Goal: Transaction & Acquisition: Purchase product/service

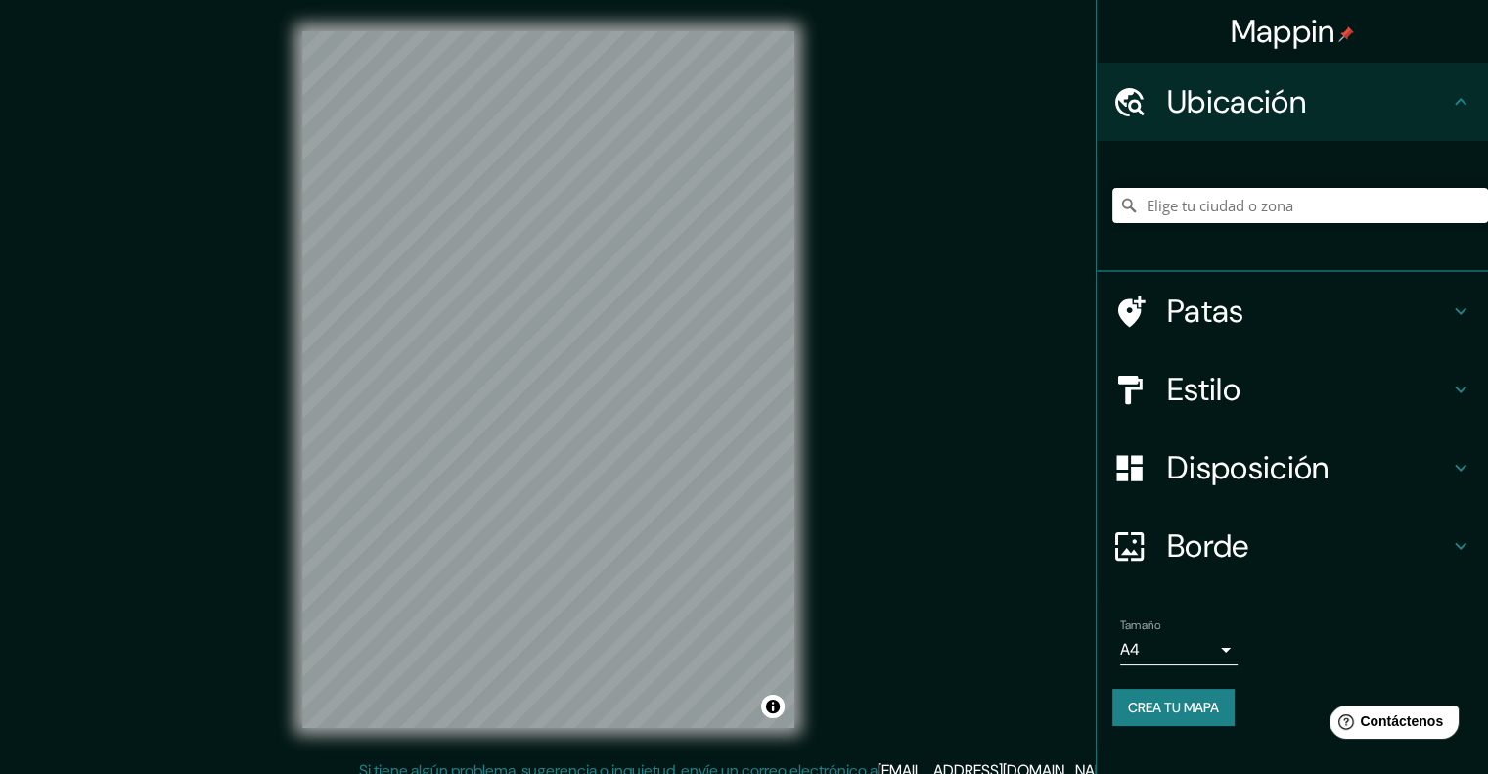
click at [883, 451] on div "Mappin Ubicación Patas Estilo Disposición Borde Elige un borde. Consejo : puede…" at bounding box center [744, 395] width 1488 height 790
drag, startPoint x: 796, startPoint y: 723, endPoint x: 826, endPoint y: 527, distance: 197.8
click at [830, 565] on div "Mappin Ubicación Patas Estilo Disposición Borde Elige un borde. Consejo : puede…" at bounding box center [744, 395] width 1488 height 790
click at [1227, 384] on font "Estilo" at bounding box center [1203, 389] width 73 height 41
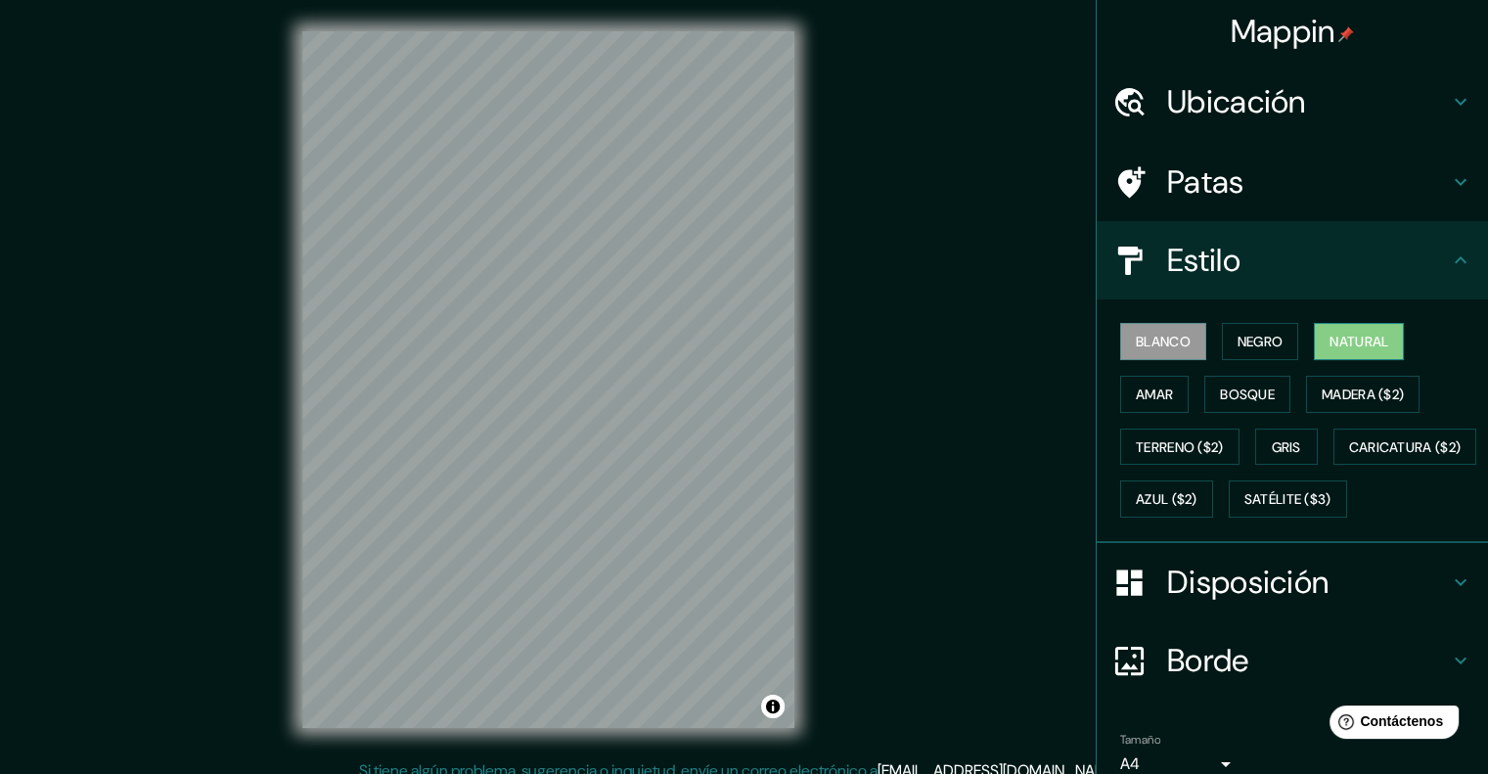
click at [1342, 343] on font "Natural" at bounding box center [1358, 342] width 59 height 18
click at [1161, 393] on button "Amar" at bounding box center [1154, 394] width 68 height 37
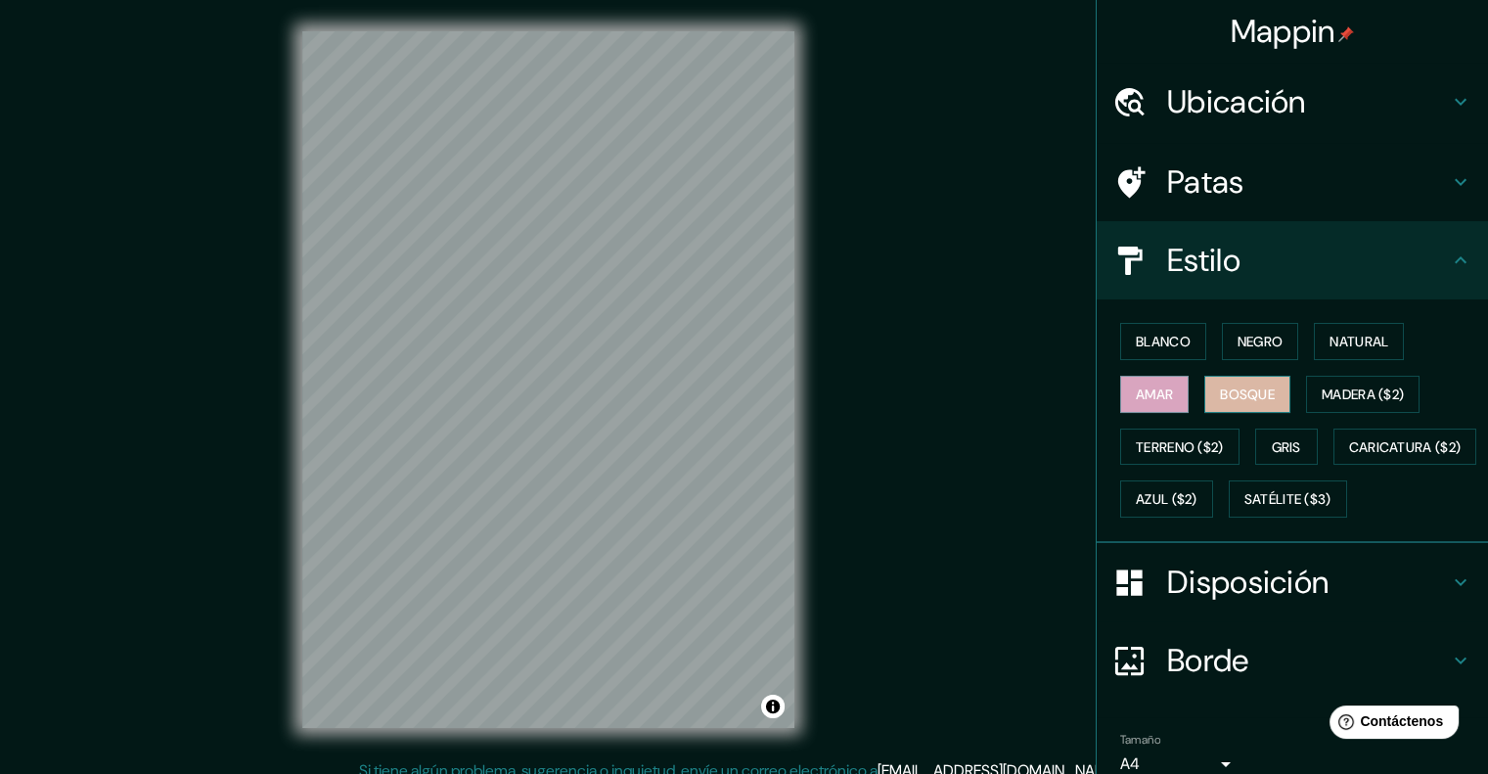
click at [1245, 408] on button "Bosque" at bounding box center [1247, 394] width 86 height 37
click at [1272, 439] on font "Gris" at bounding box center [1286, 447] width 29 height 18
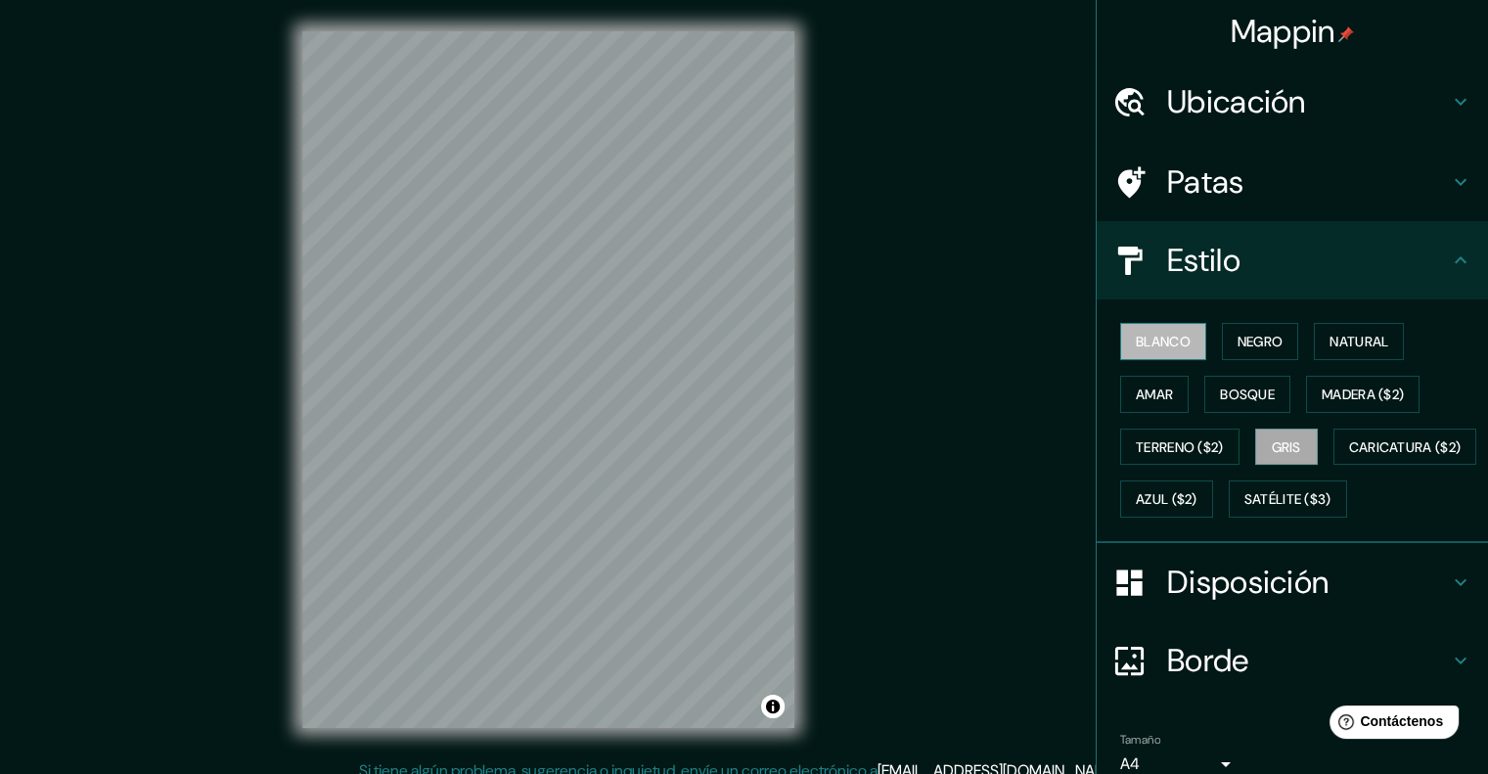
click at [1155, 339] on font "Blanco" at bounding box center [1163, 342] width 55 height 18
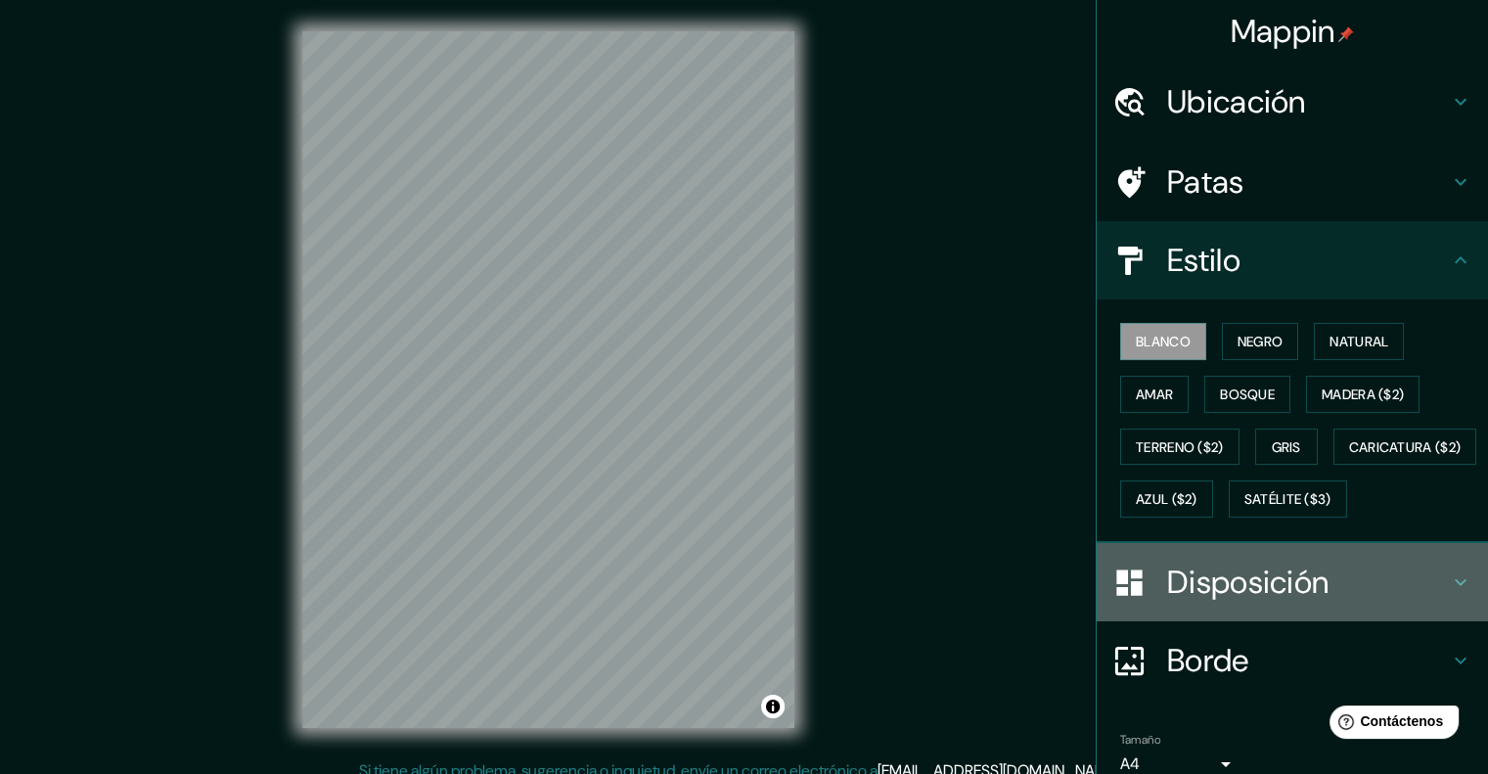
click at [1440, 605] on div "Disposición" at bounding box center [1292, 582] width 391 height 78
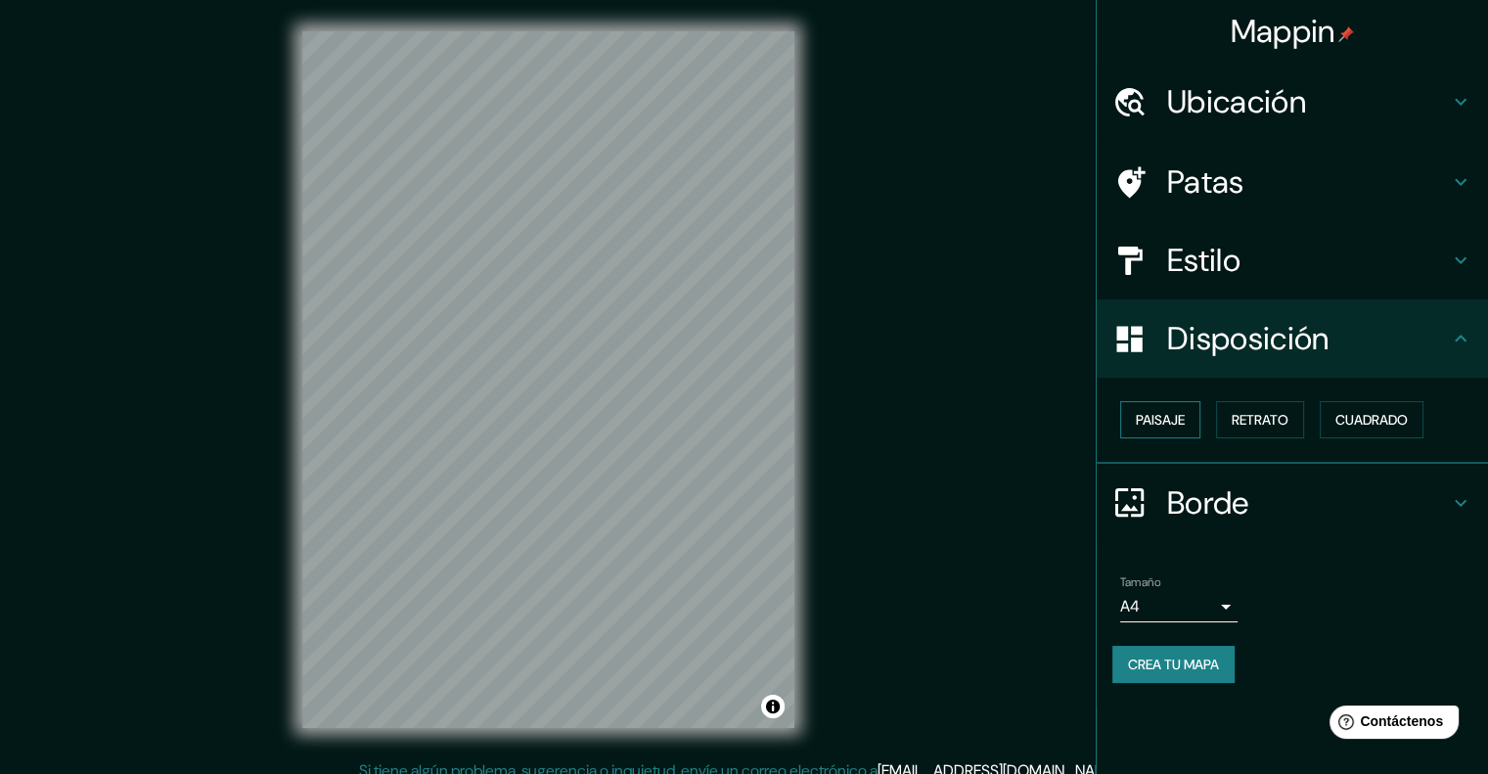
click at [1189, 416] on button "Paisaje" at bounding box center [1160, 419] width 80 height 37
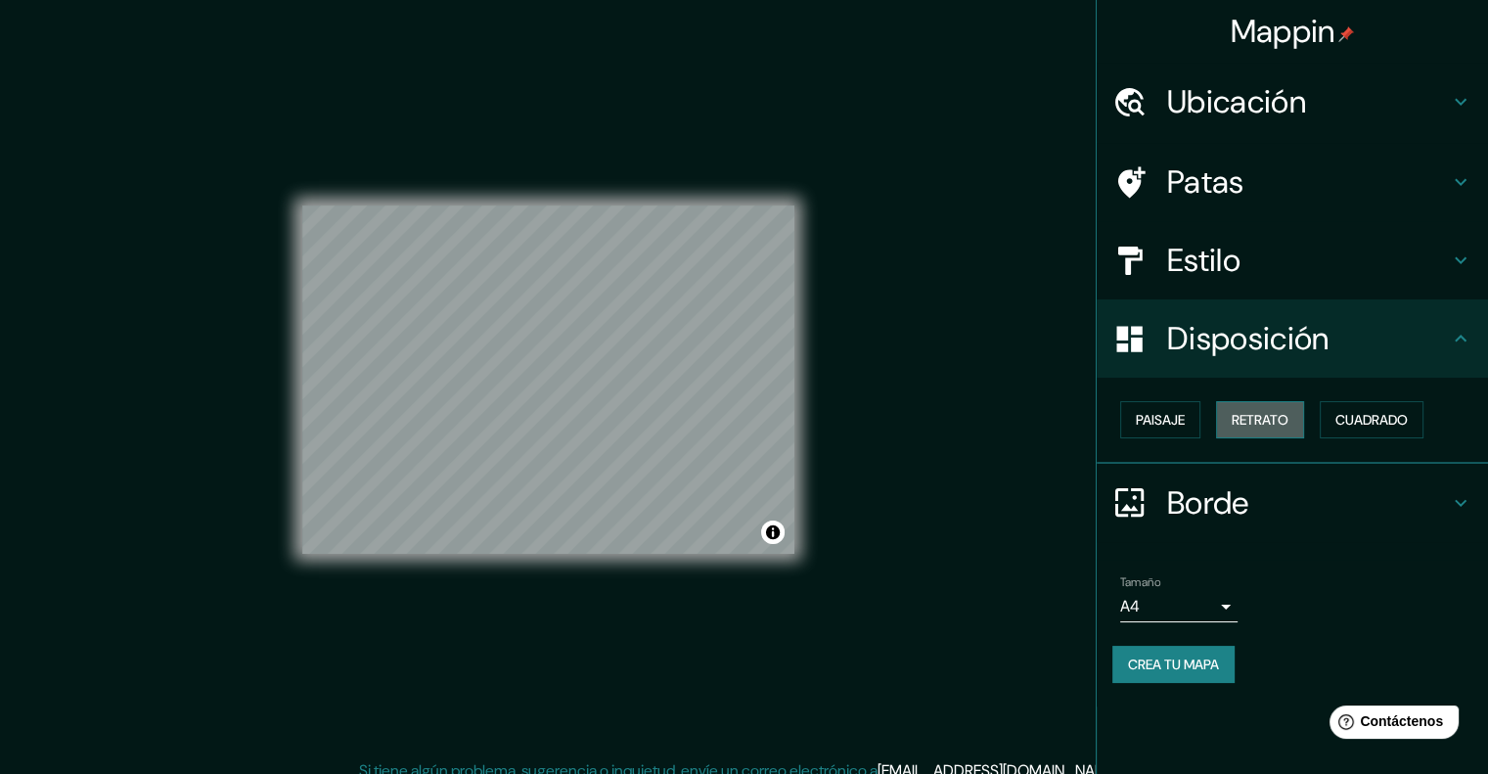
click at [1260, 414] on font "Retrato" at bounding box center [1260, 420] width 57 height 18
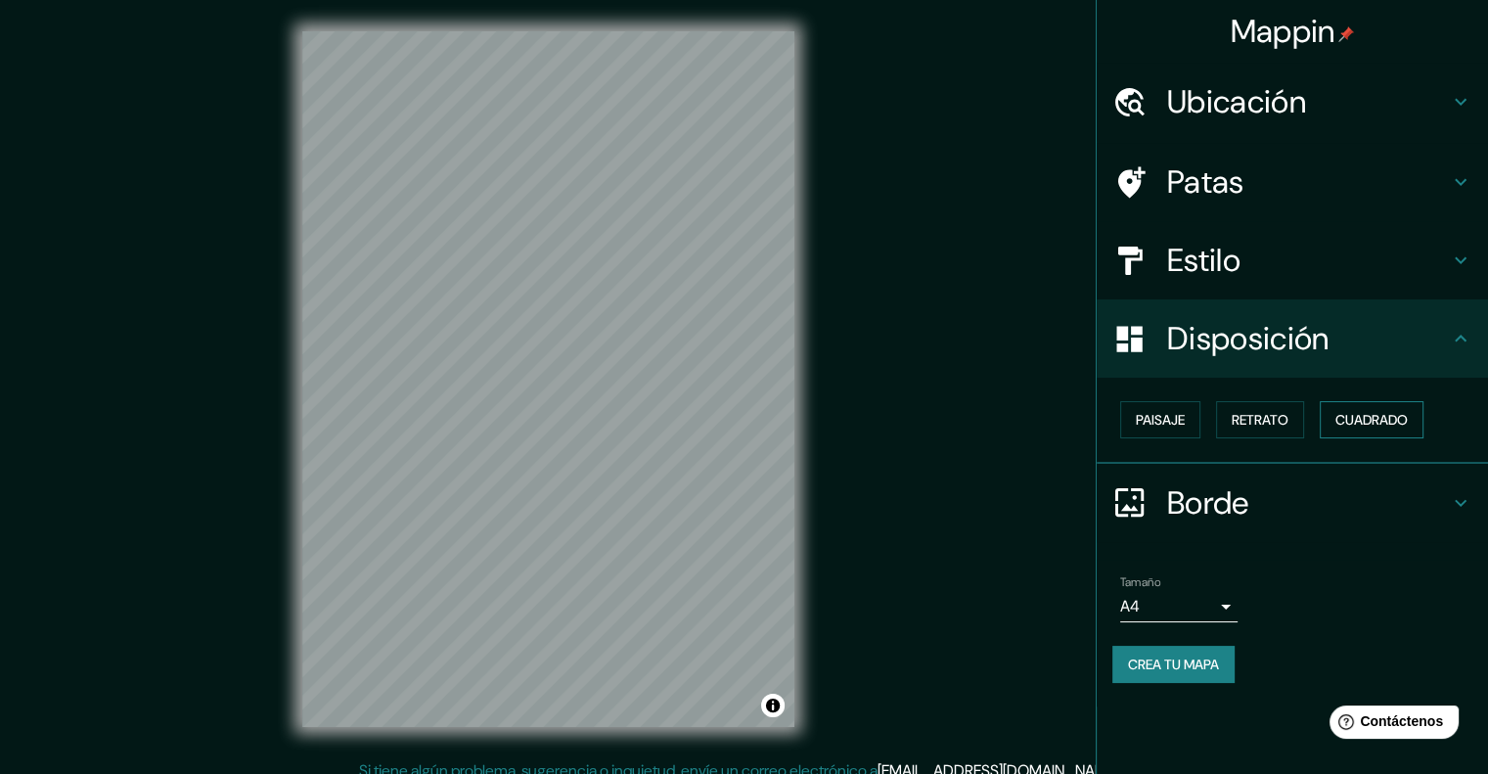
click at [1376, 407] on font "Cuadrado" at bounding box center [1371, 419] width 72 height 25
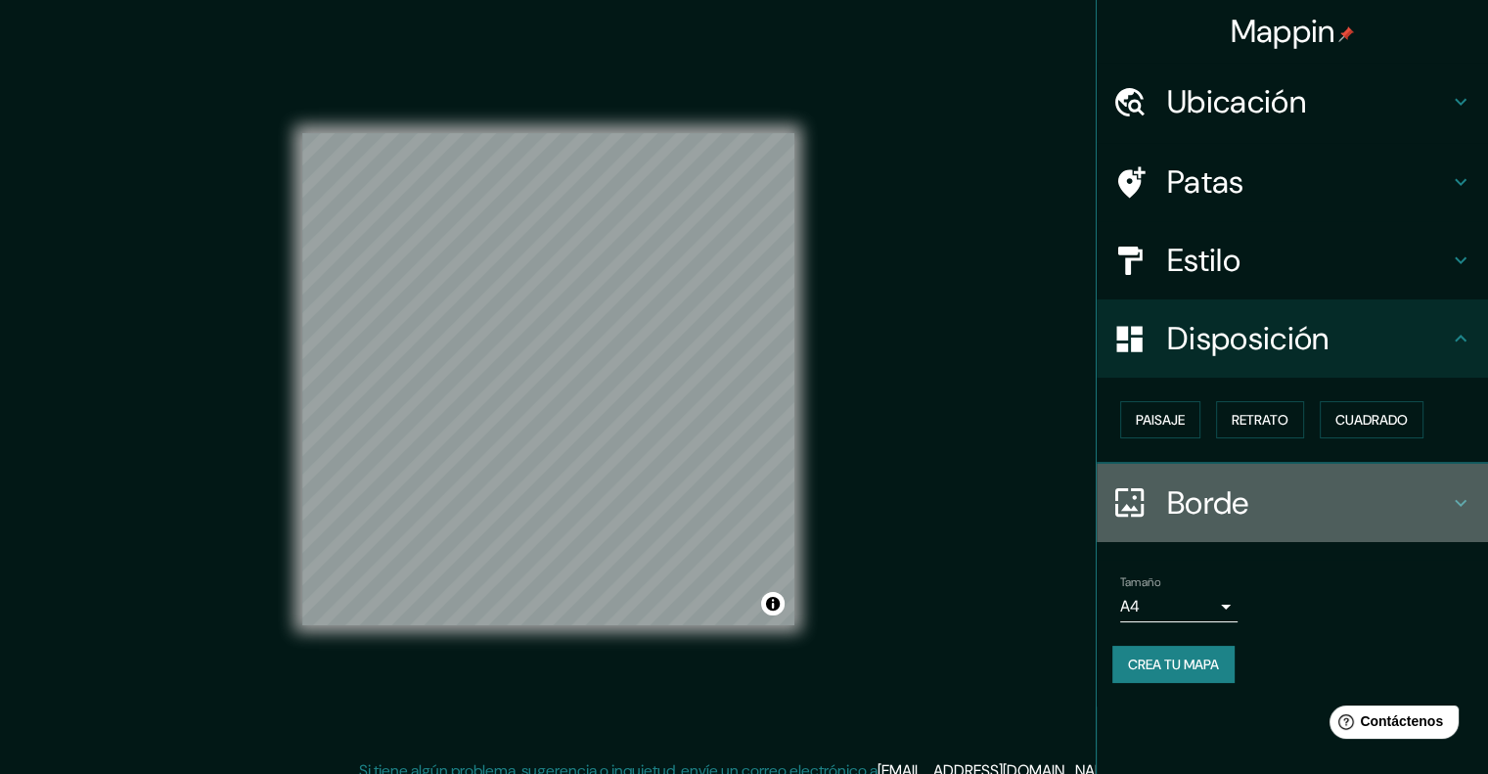
drag, startPoint x: 813, startPoint y: 336, endPoint x: 1459, endPoint y: 495, distance: 665.0
click at [1459, 495] on icon at bounding box center [1460, 502] width 23 height 23
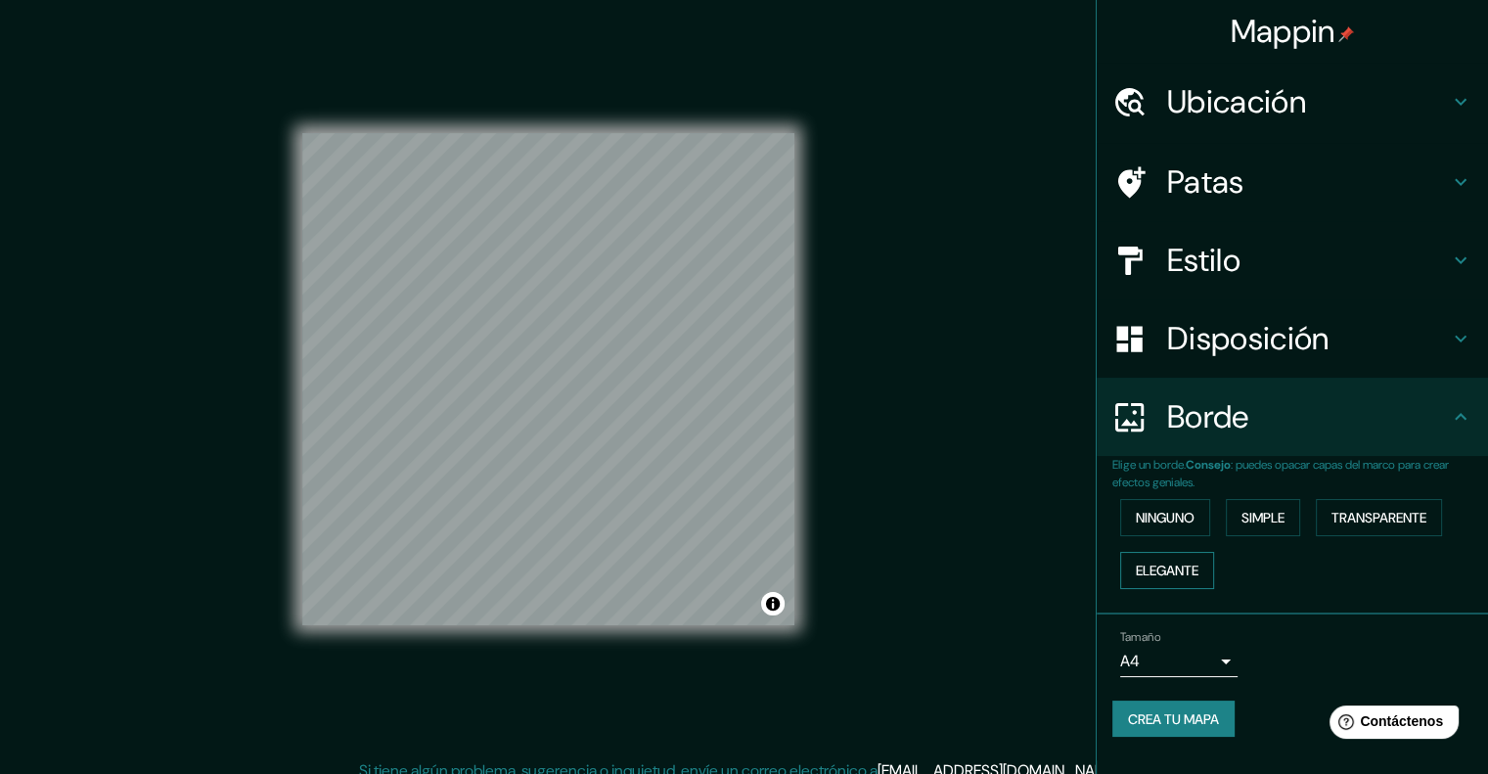
click at [1196, 559] on font "Elegante" at bounding box center [1167, 570] width 63 height 25
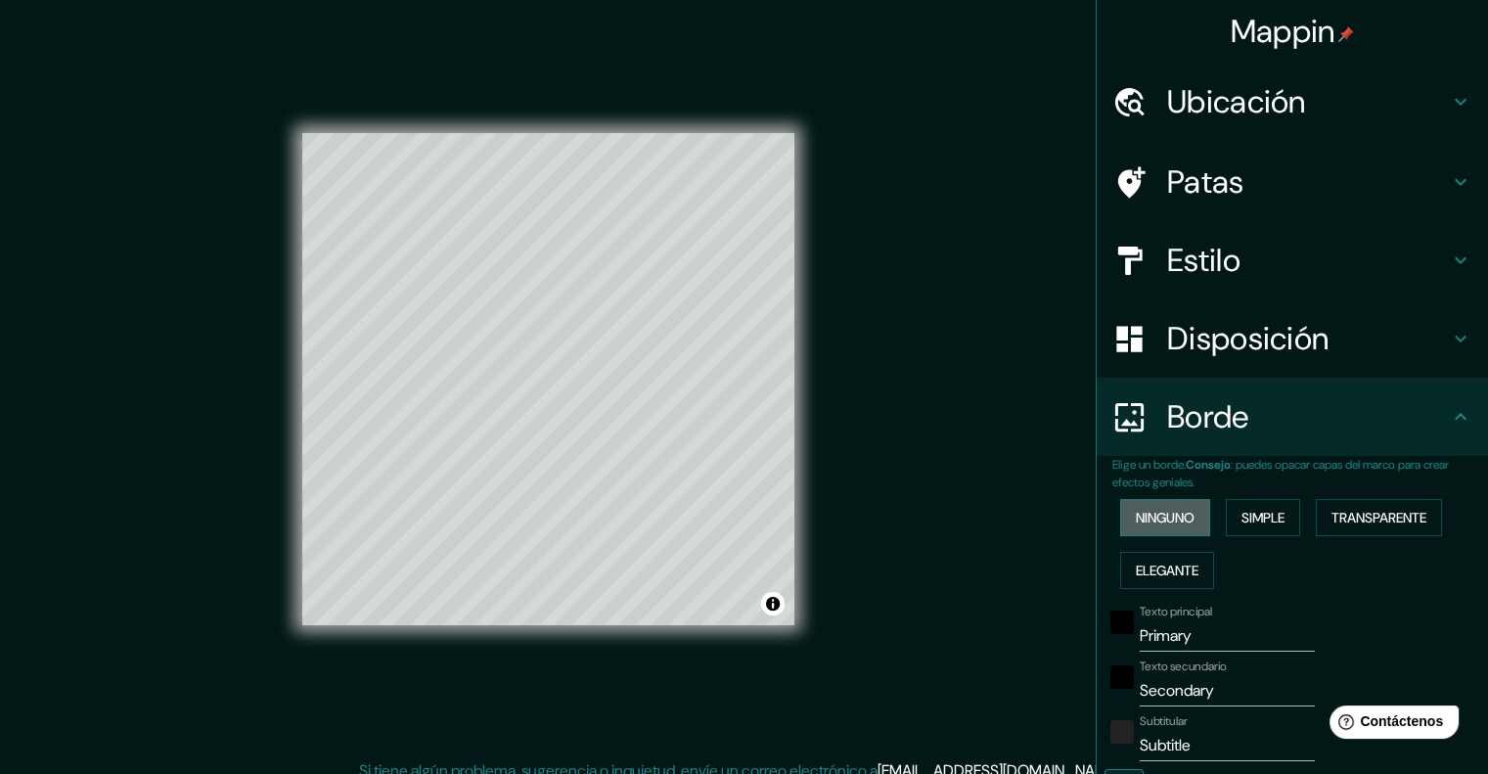
click at [1174, 527] on font "Ninguno" at bounding box center [1165, 517] width 59 height 25
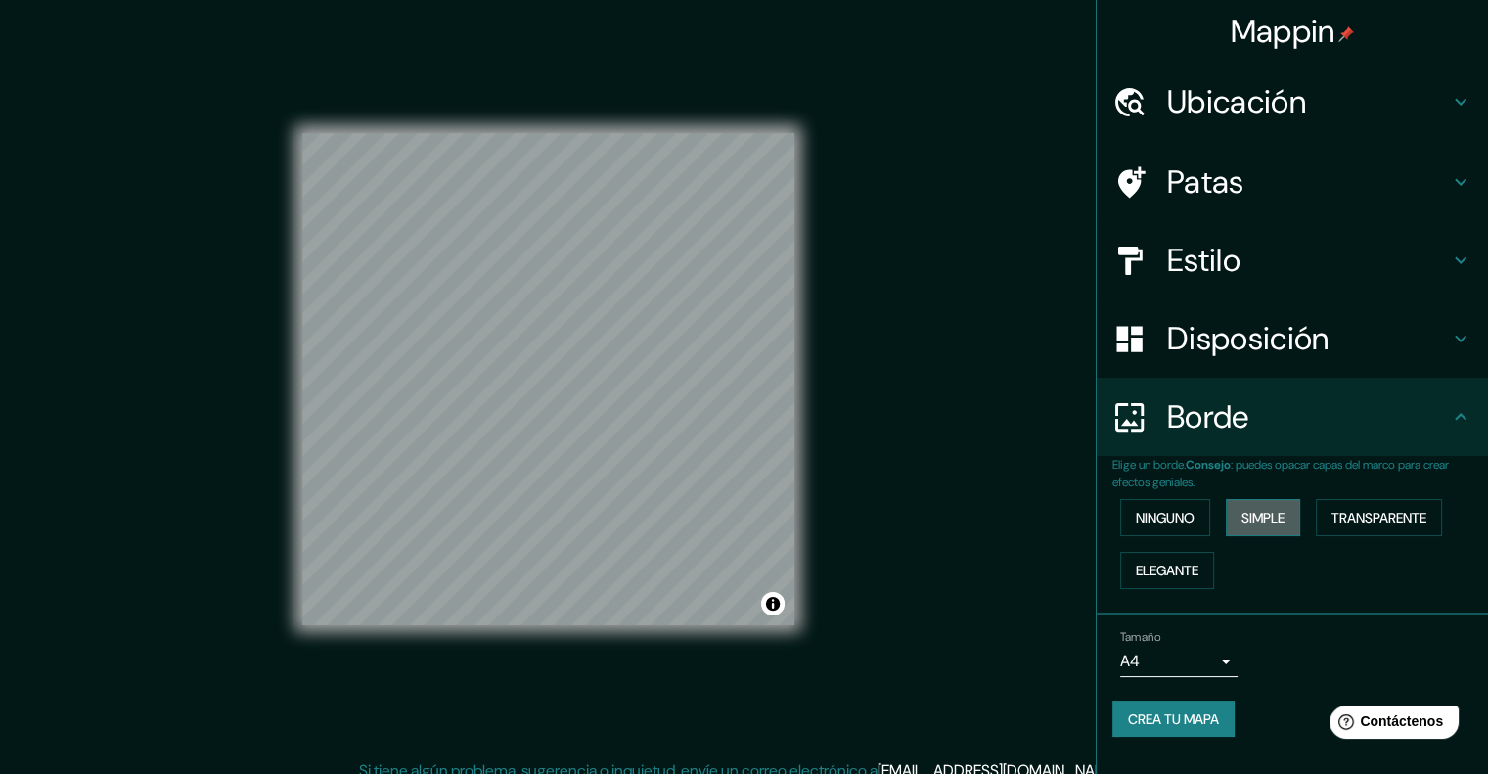
click at [1272, 522] on font "Simple" at bounding box center [1262, 518] width 43 height 18
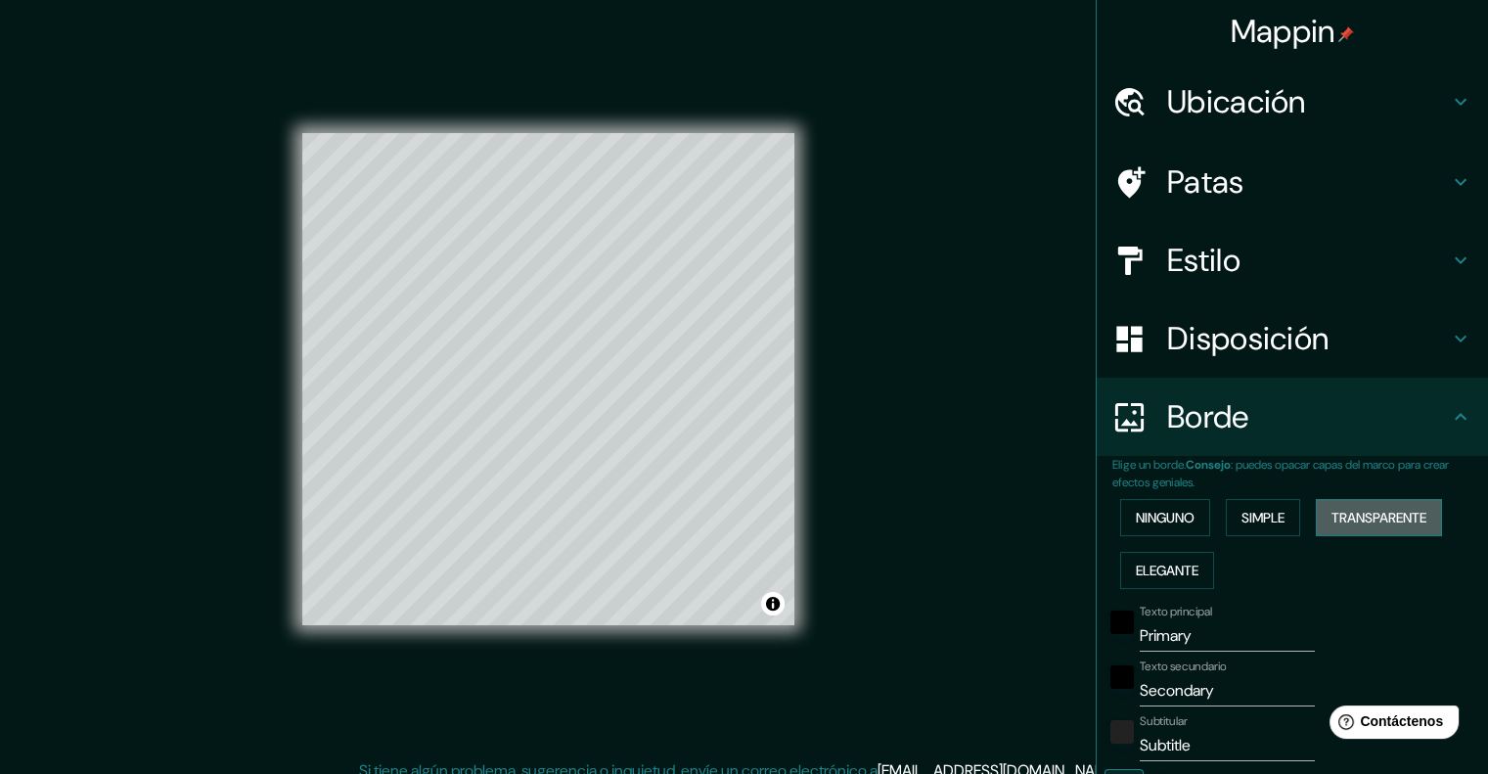
click at [1383, 513] on font "Transparente" at bounding box center [1378, 518] width 95 height 18
click at [1146, 568] on font "Elegante" at bounding box center [1167, 571] width 63 height 18
click at [1150, 526] on font "Ninguno" at bounding box center [1165, 517] width 59 height 25
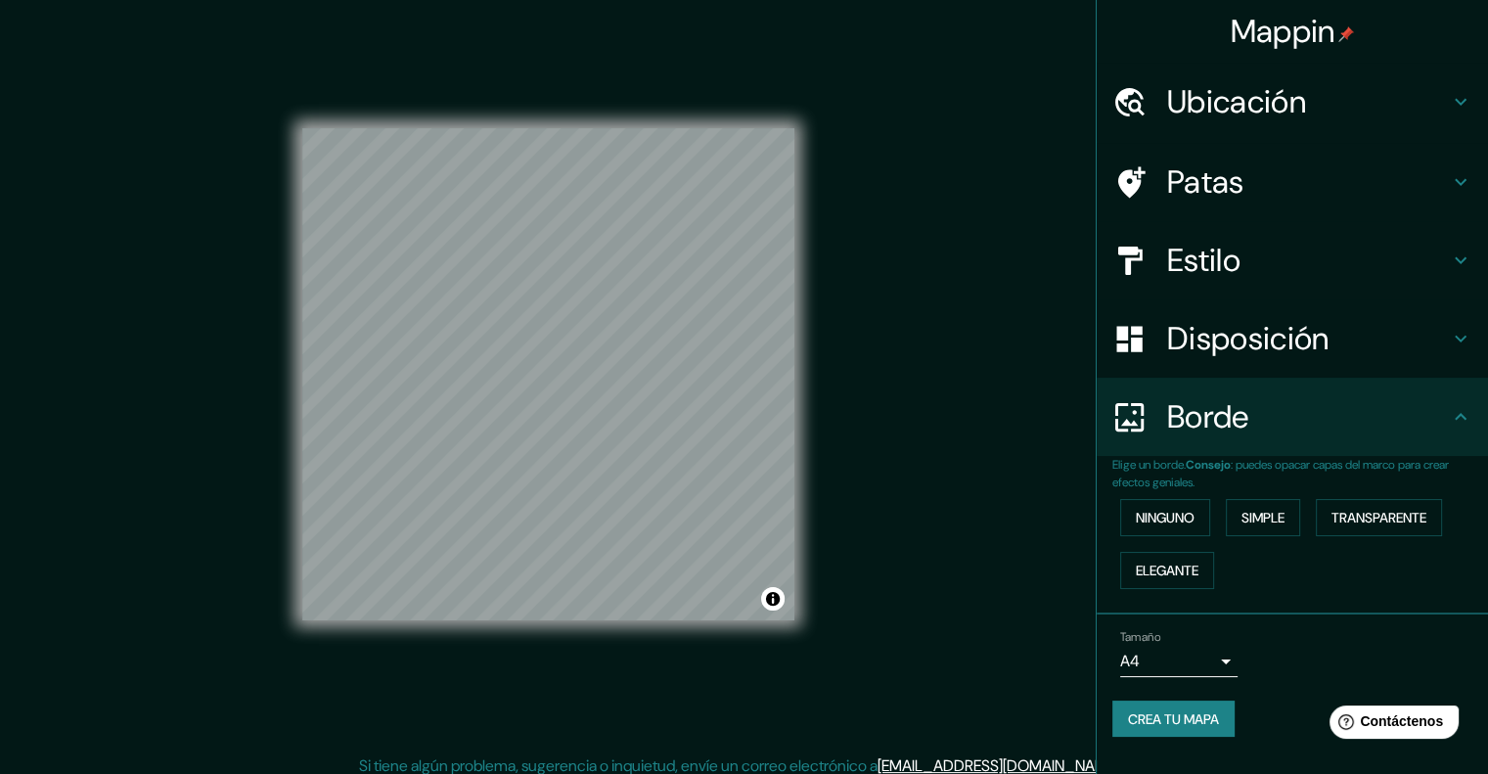
scroll to position [16, 0]
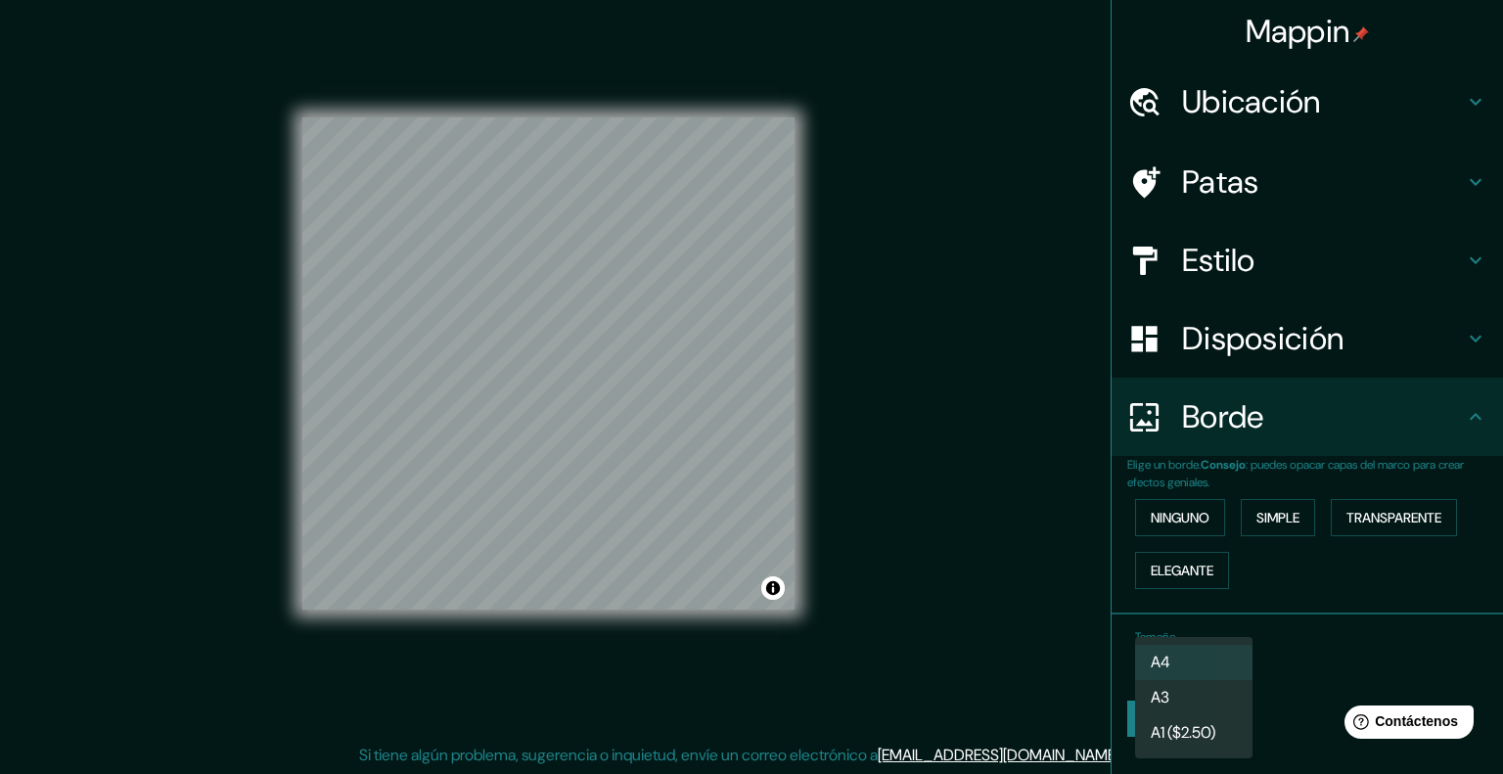
click at [1223, 644] on body "Mappin Ubicación Patas Estilo Disposición Borde Elige un borde. Consejo : puede…" at bounding box center [751, 371] width 1503 height 774
click at [1200, 710] on li "A3" at bounding box center [1193, 699] width 117 height 36
click at [1221, 652] on body "Mappin Ubicación Patas Estilo Disposición Borde Elige un borde. Consejo : puede…" at bounding box center [751, 371] width 1503 height 774
click at [1198, 702] on li "A3" at bounding box center [1193, 699] width 117 height 36
click at [1209, 666] on body "Mappin Ubicación Patas Estilo Disposición Borde Elige un borde. Consejo : puede…" at bounding box center [751, 371] width 1503 height 774
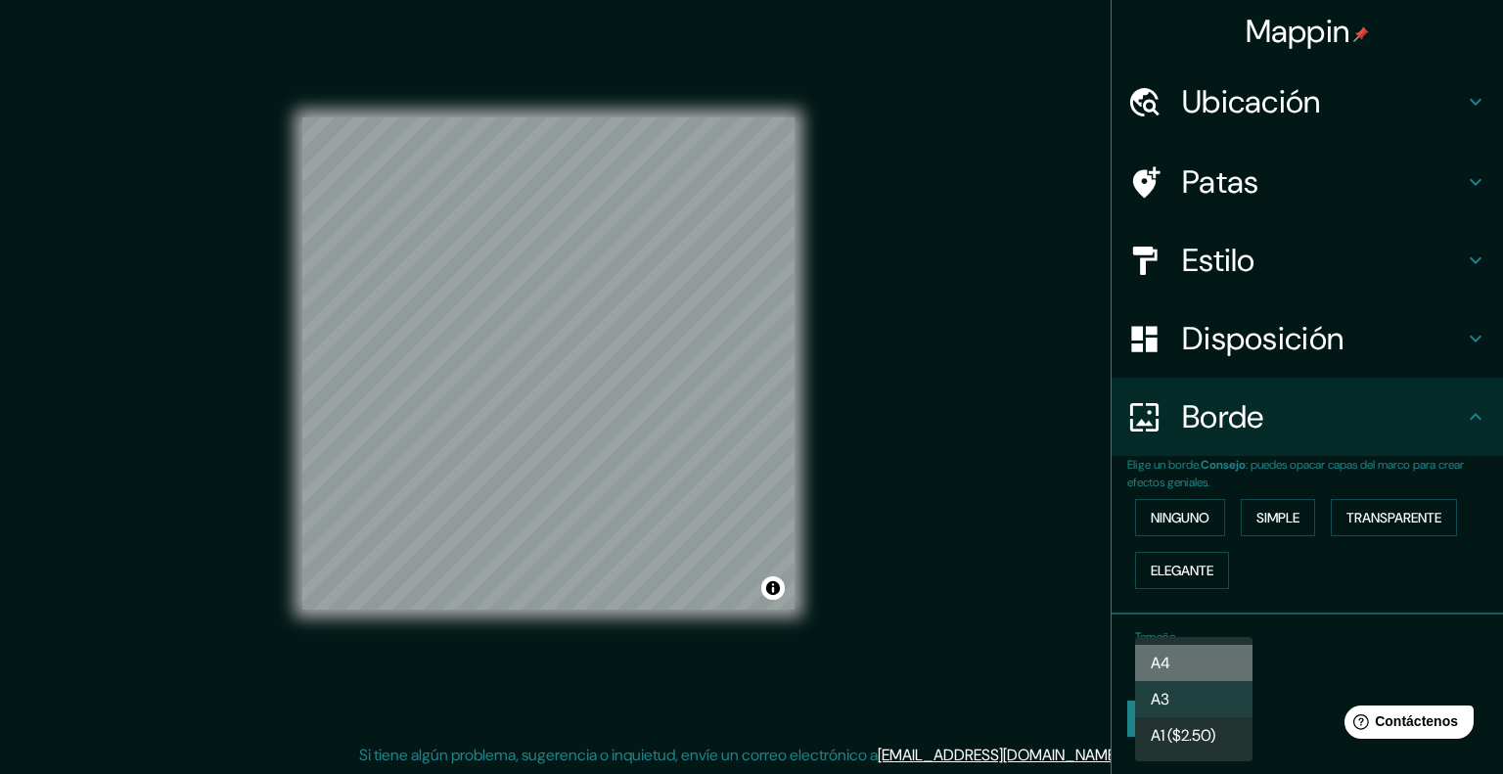
click at [1194, 658] on li "A4" at bounding box center [1193, 663] width 117 height 36
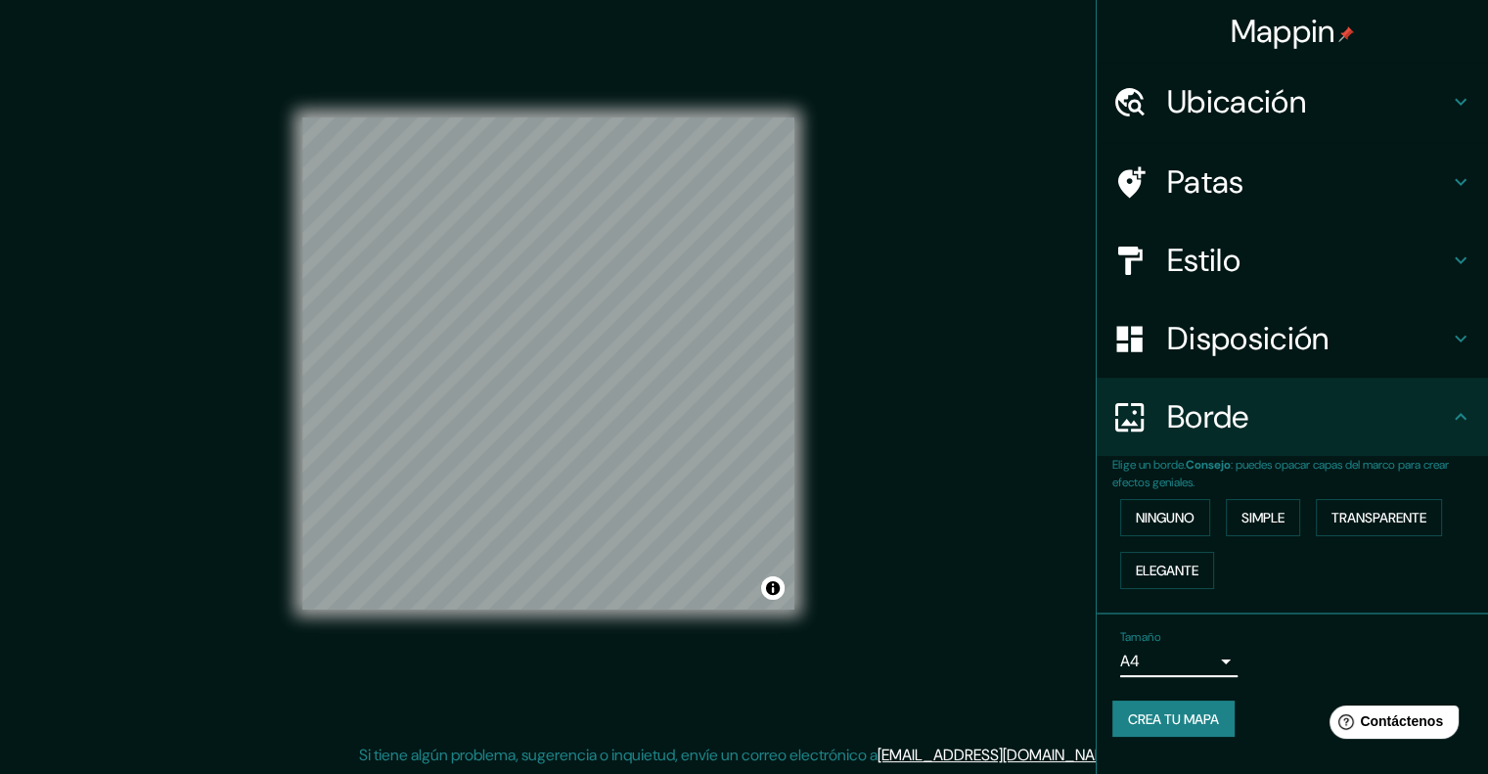
click at [1208, 715] on font "Crea tu mapa" at bounding box center [1173, 719] width 91 height 18
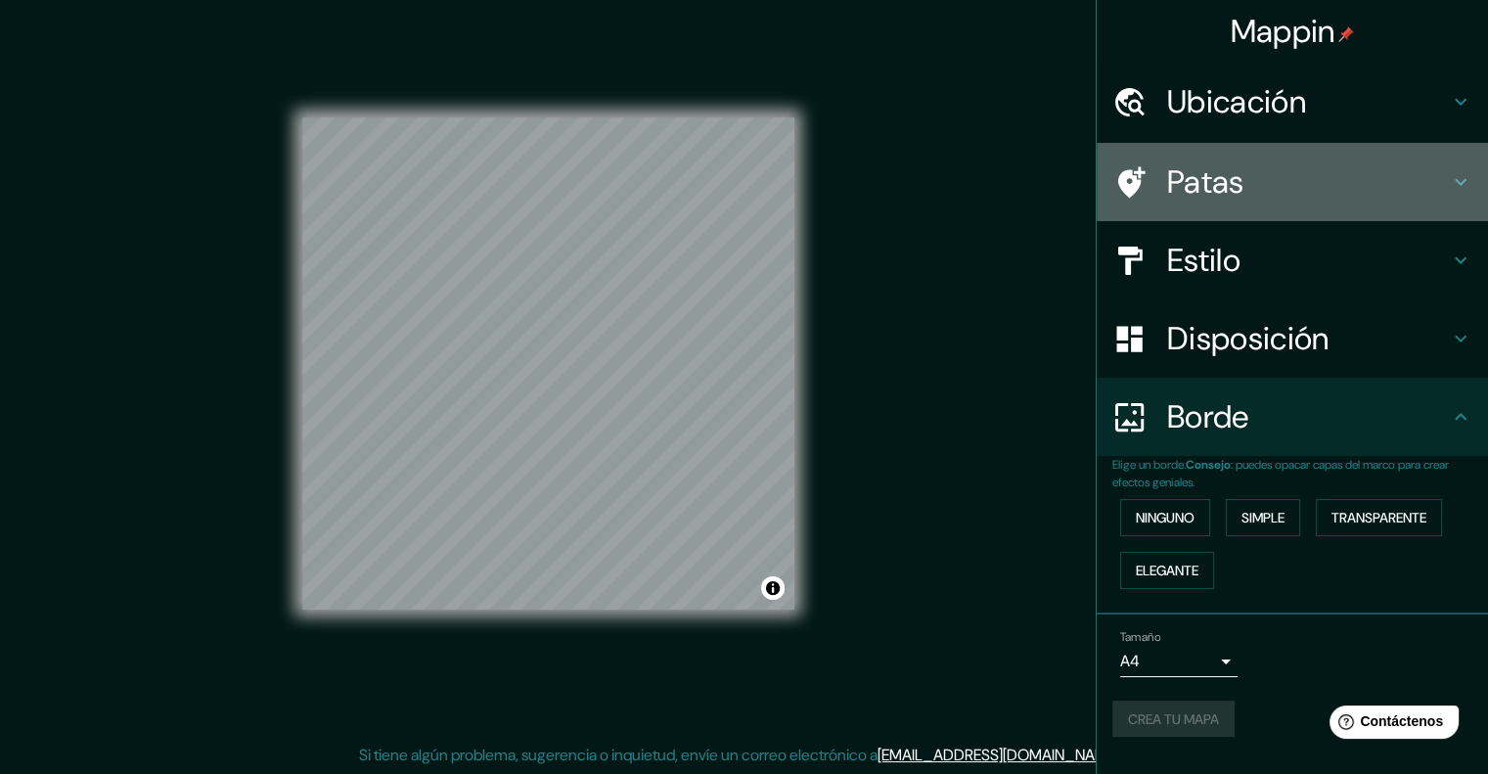
click at [1449, 173] on icon at bounding box center [1460, 181] width 23 height 23
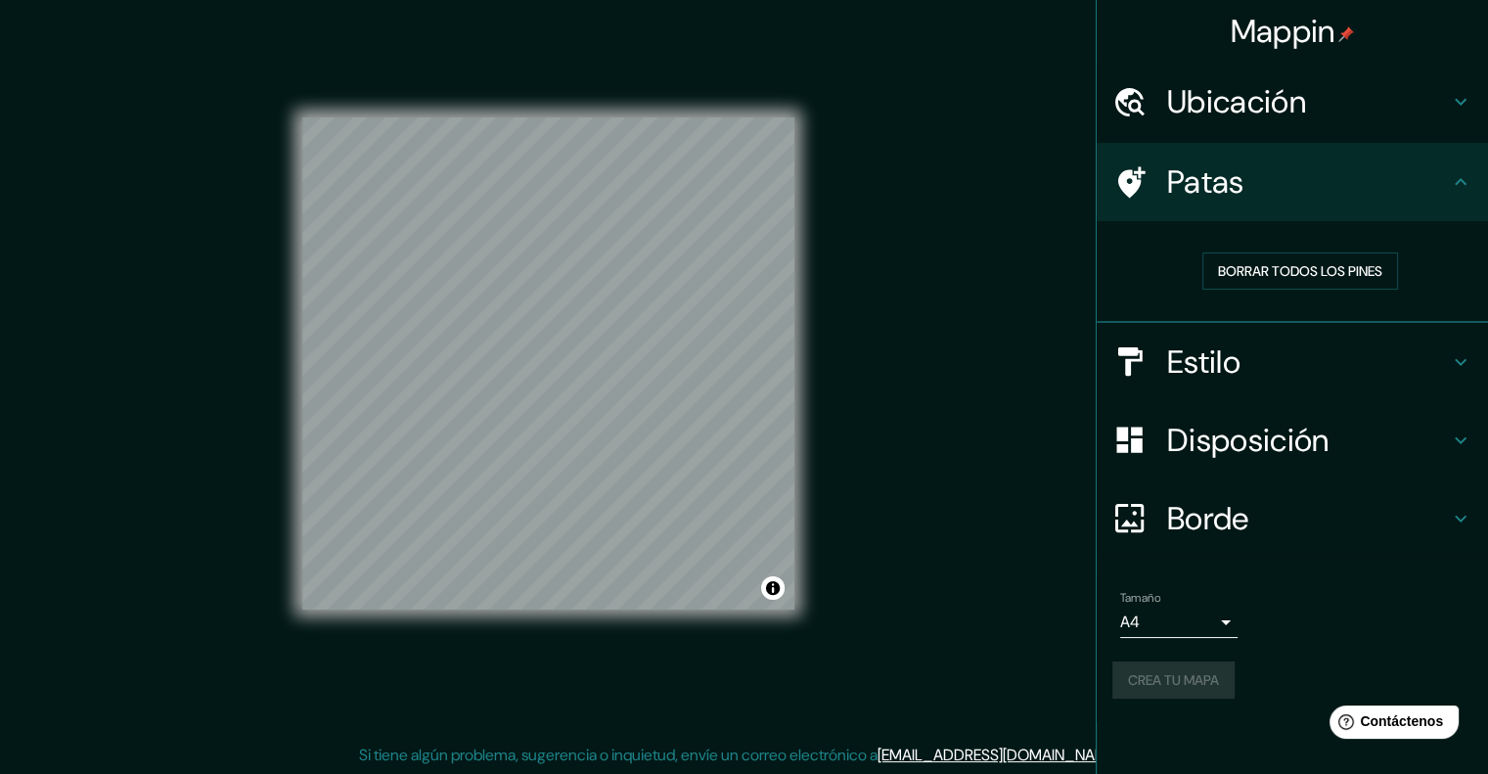
click at [1446, 163] on h4 "Patas" at bounding box center [1308, 181] width 282 height 39
click at [1452, 109] on icon at bounding box center [1460, 101] width 23 height 23
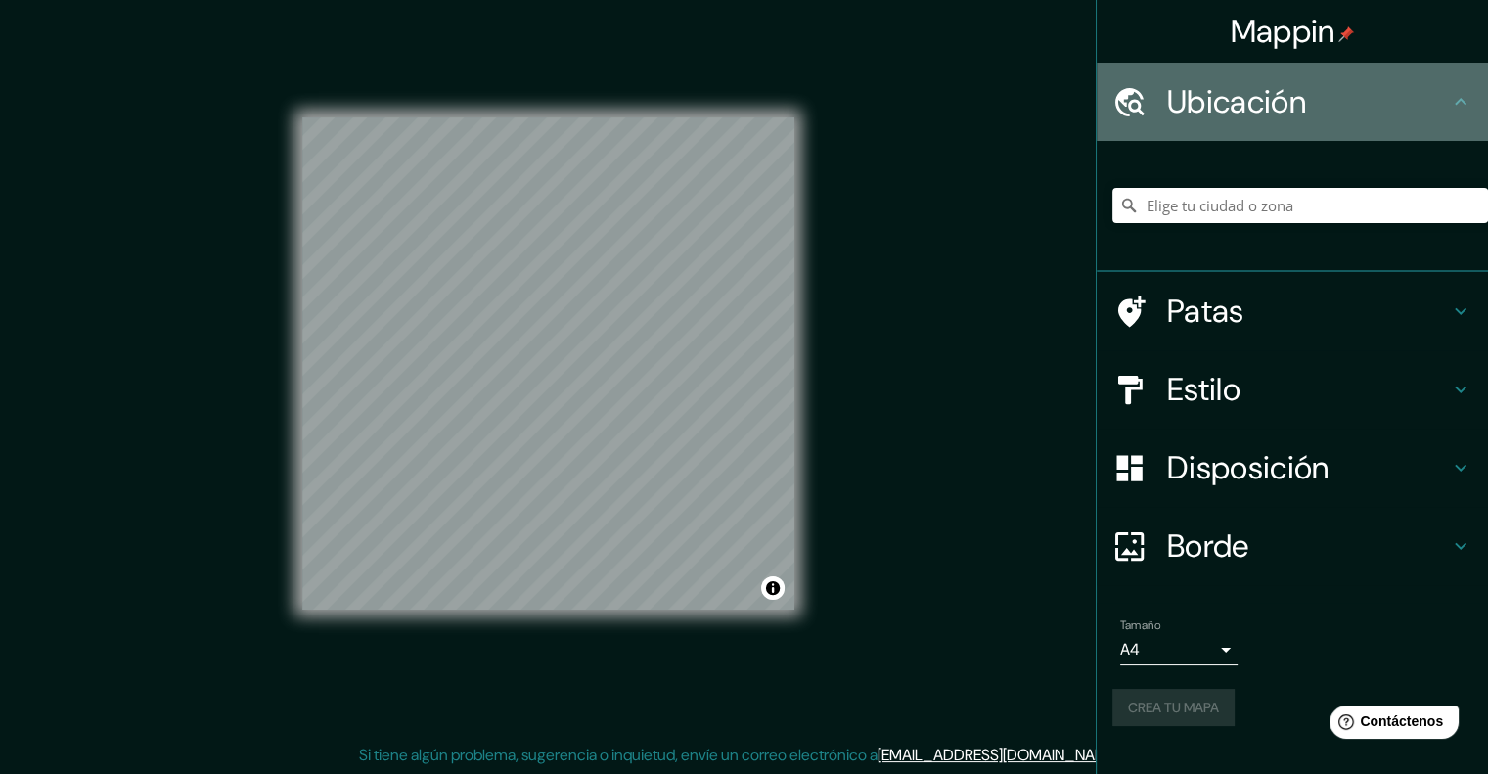
click at [1452, 110] on icon at bounding box center [1460, 101] width 23 height 23
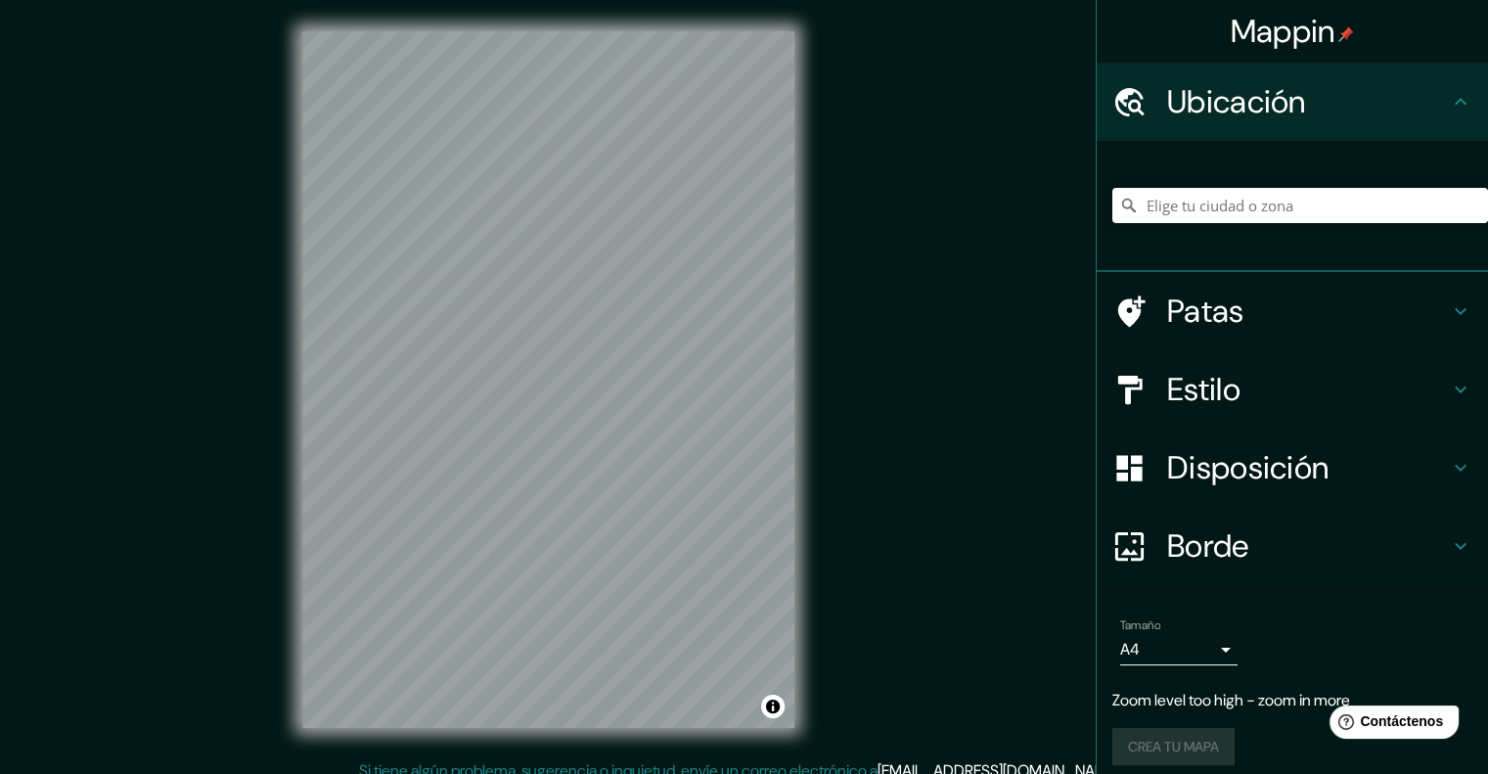
click at [814, 359] on div "© Mapbox © OpenStreetMap Mejora este mapa" at bounding box center [548, 379] width 555 height 759
click at [826, 343] on div "Mappin Ubicación Patas Estilo Disposición Borde Elige un borde. Consejo : puede…" at bounding box center [744, 395] width 1488 height 790
click at [815, 479] on div "© Mapbox © OpenStreetMap Mejora este mapa" at bounding box center [548, 379] width 555 height 759
click at [841, 535] on div "Mappin Ubicación Patas Estilo Disposición Borde Elige un borde. Consejo : puede…" at bounding box center [744, 395] width 1488 height 790
drag, startPoint x: 1386, startPoint y: 367, endPoint x: 1406, endPoint y: 372, distance: 20.2
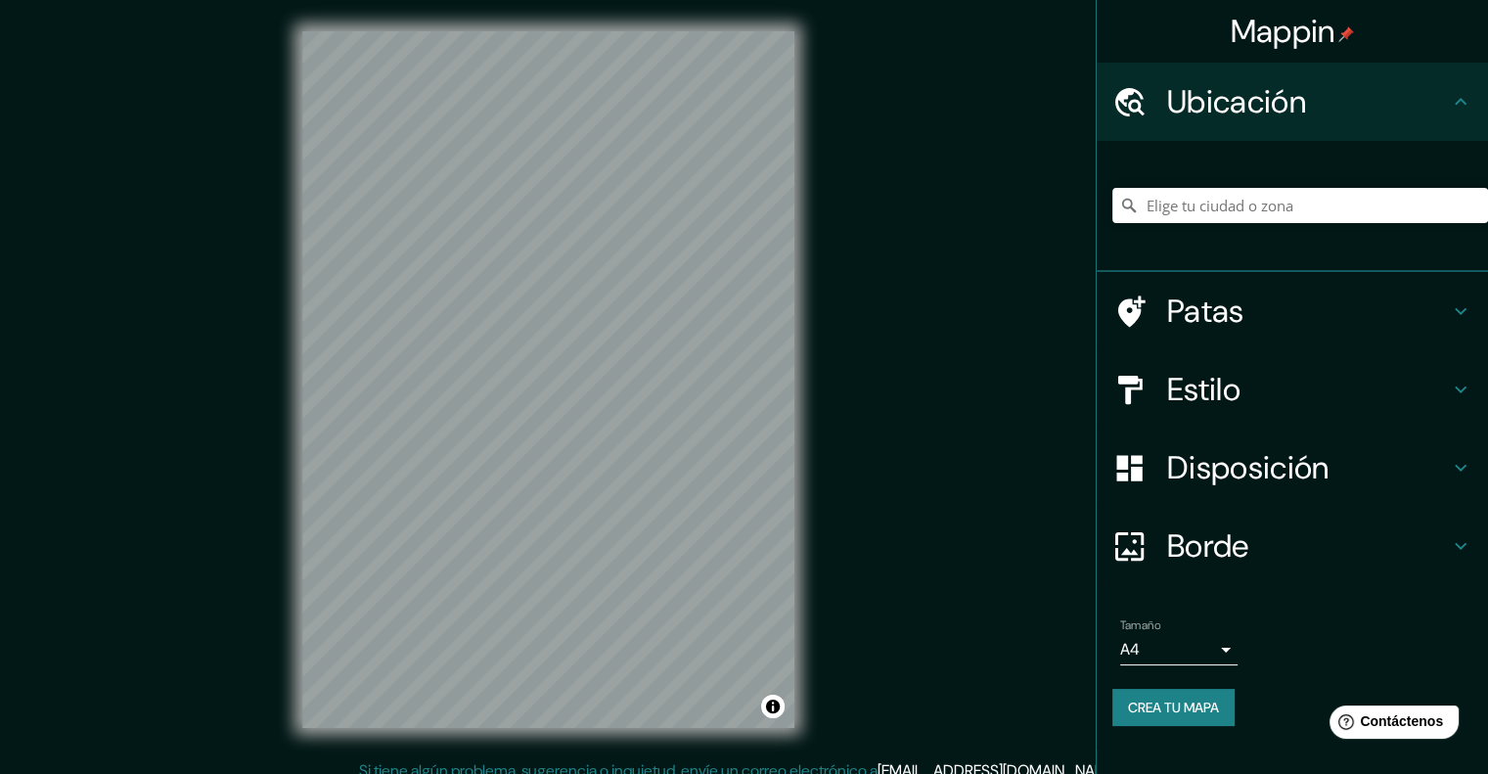
click at [1392, 368] on div "Estilo" at bounding box center [1292, 389] width 391 height 78
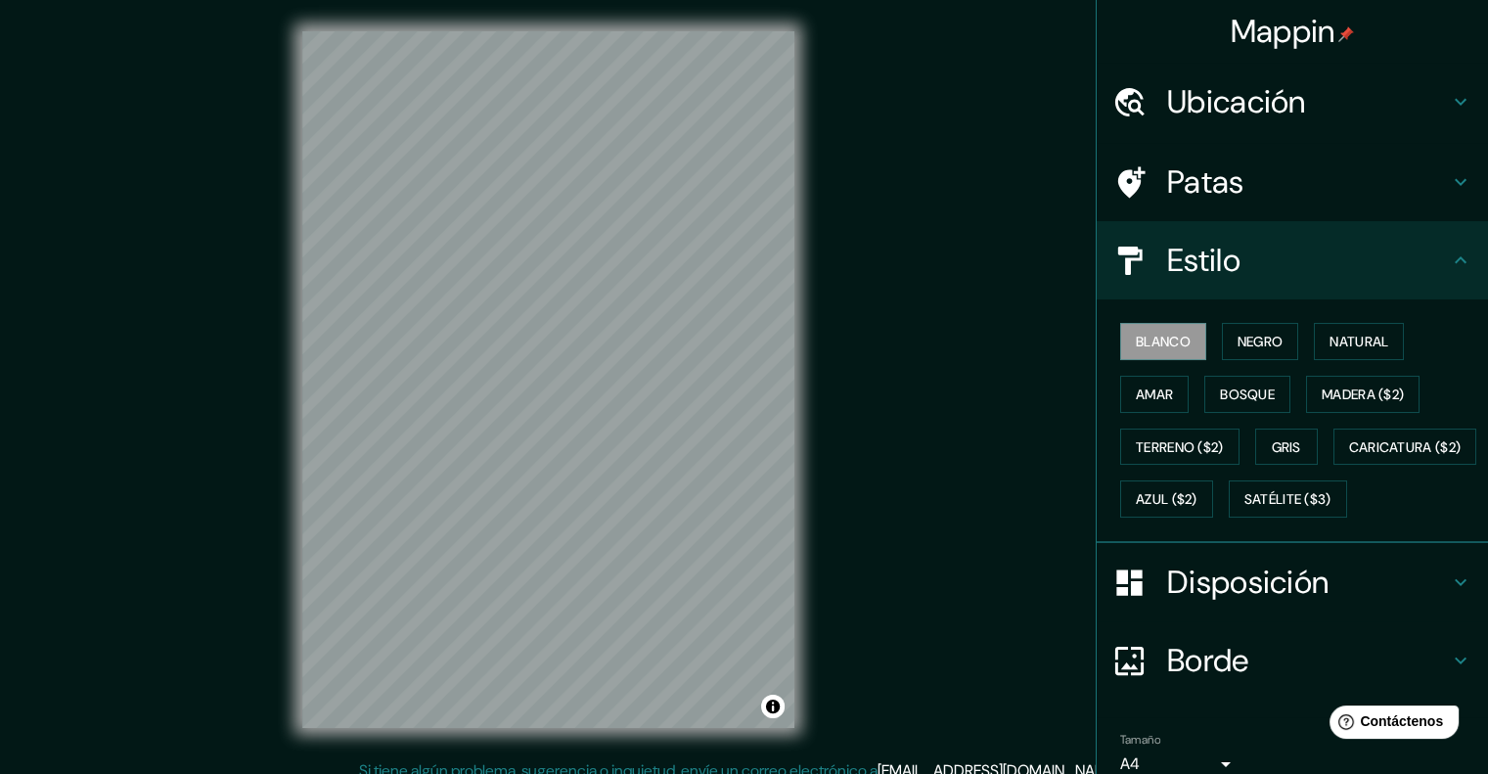
click at [1432, 275] on h4 "Estilo" at bounding box center [1308, 260] width 282 height 39
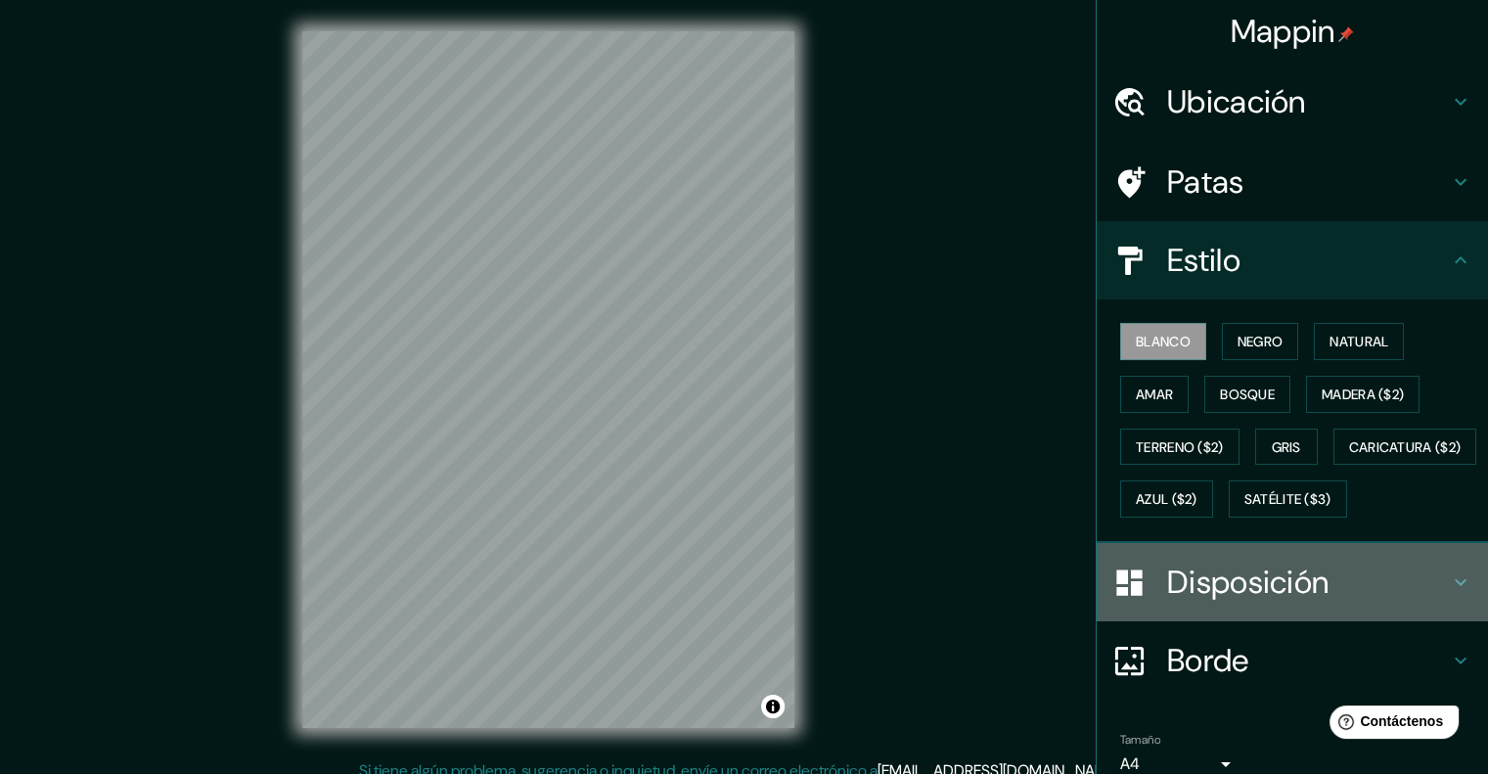
click at [1430, 602] on h4 "Disposición" at bounding box center [1308, 581] width 282 height 39
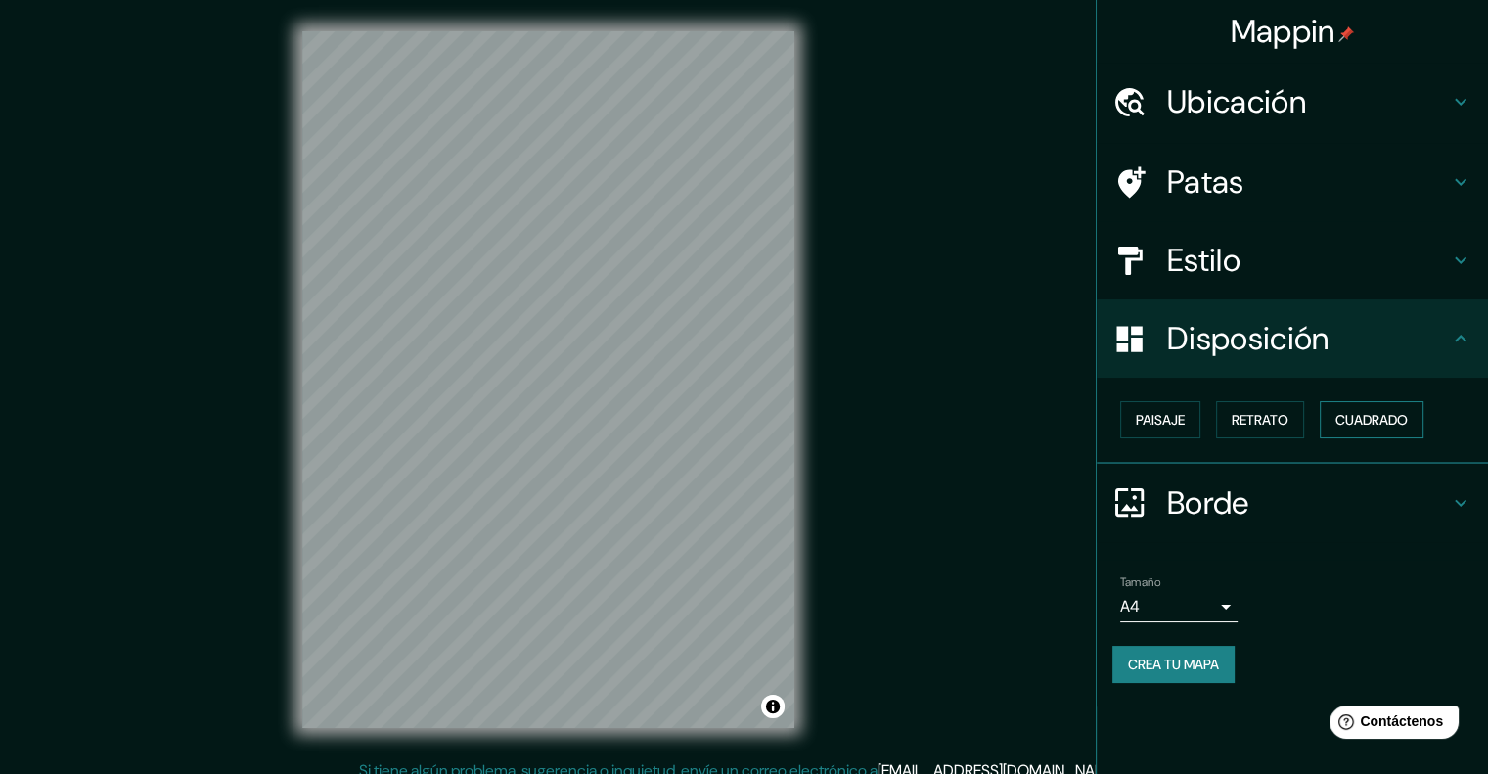
click at [1374, 424] on font "Cuadrado" at bounding box center [1371, 420] width 72 height 18
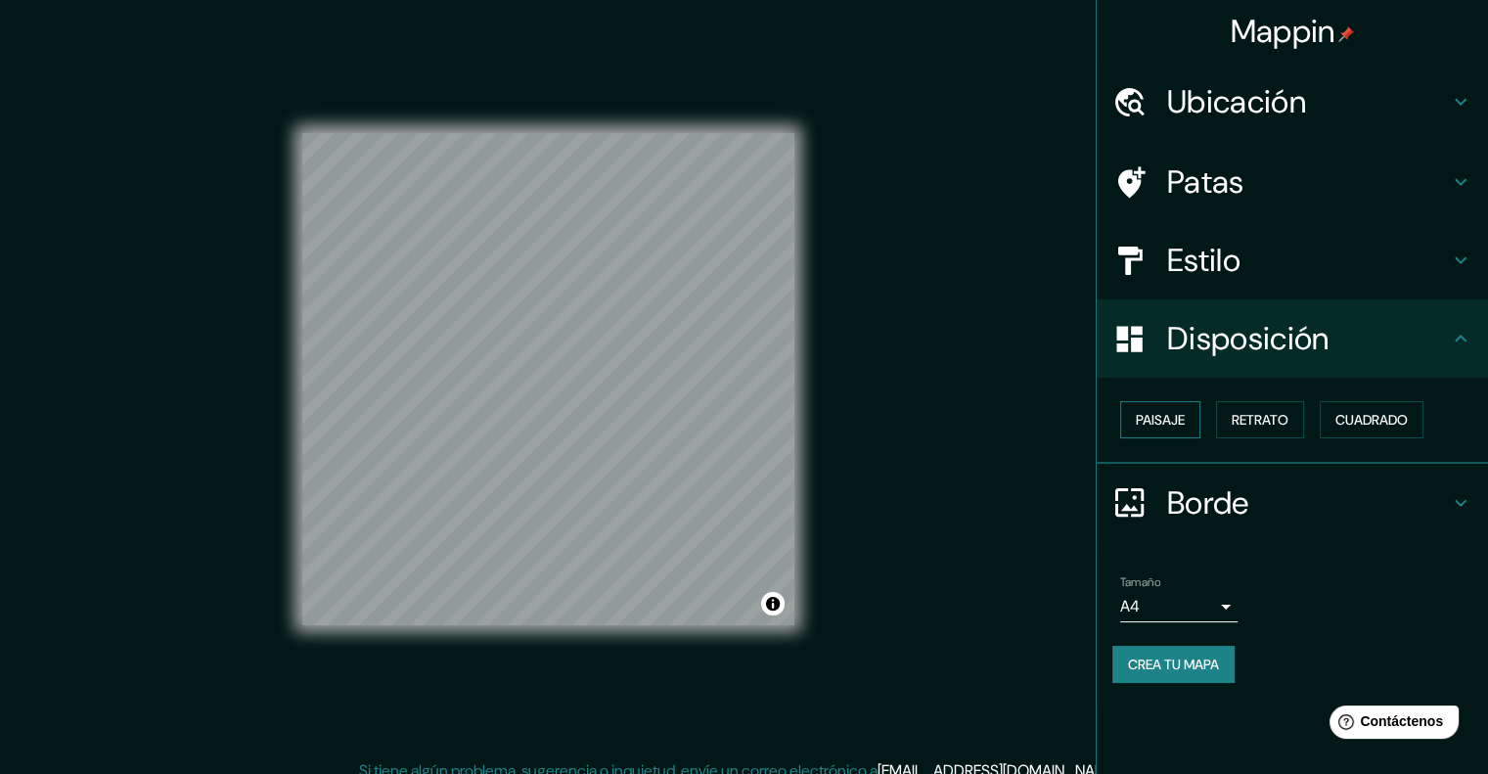
click at [1152, 415] on font "Paisaje" at bounding box center [1160, 420] width 49 height 18
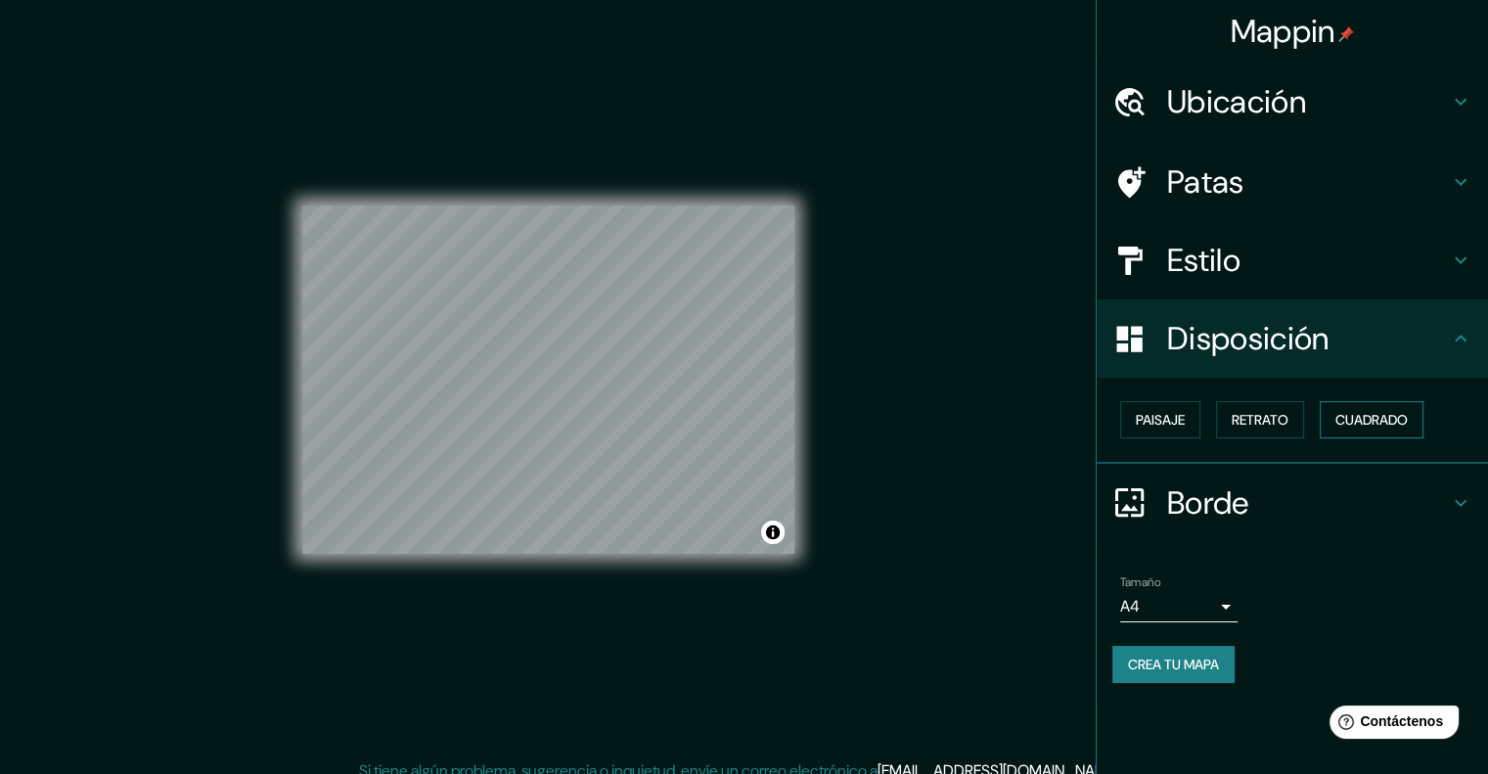
click at [1328, 422] on button "Cuadrado" at bounding box center [1372, 419] width 104 height 37
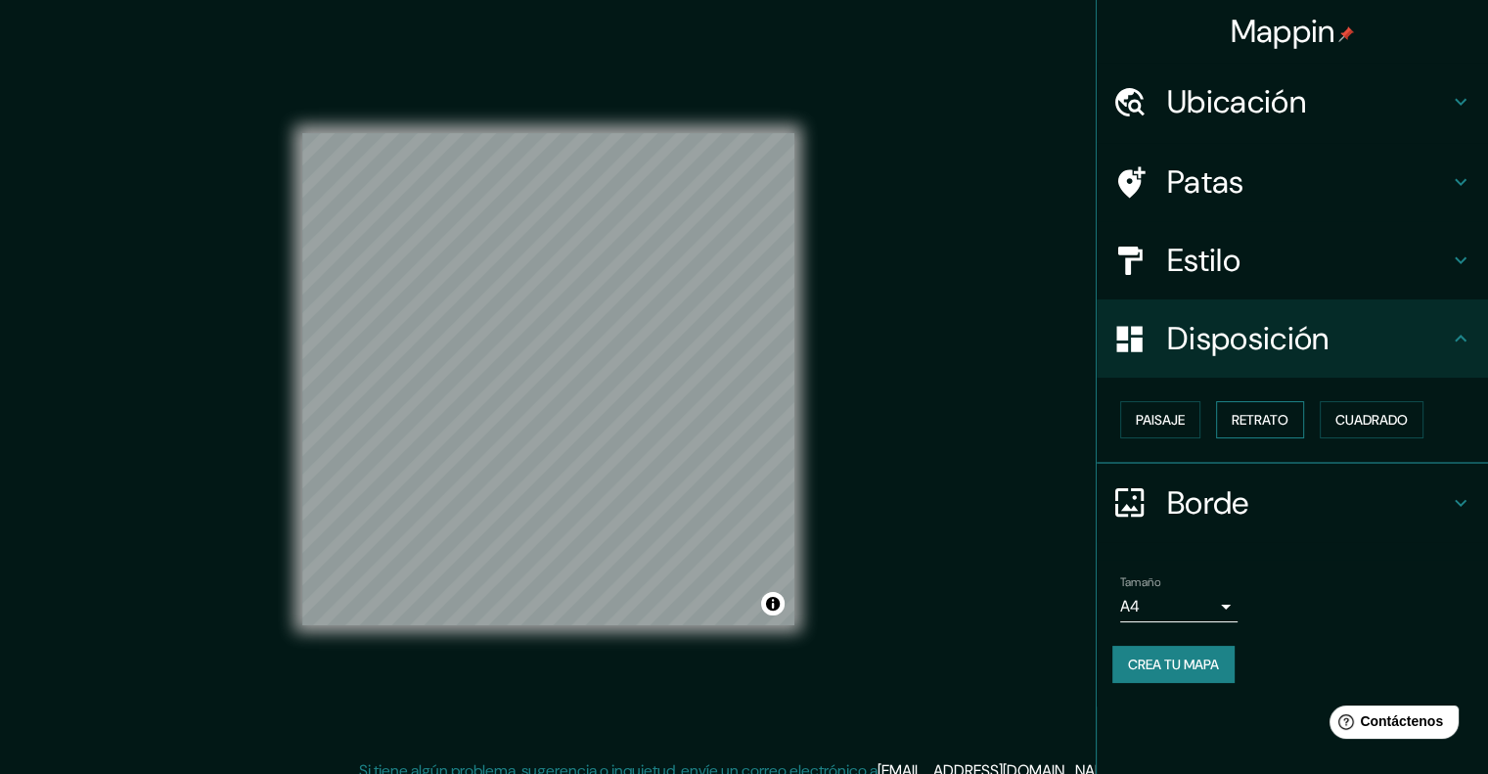
click at [1265, 419] on font "Retrato" at bounding box center [1260, 420] width 57 height 18
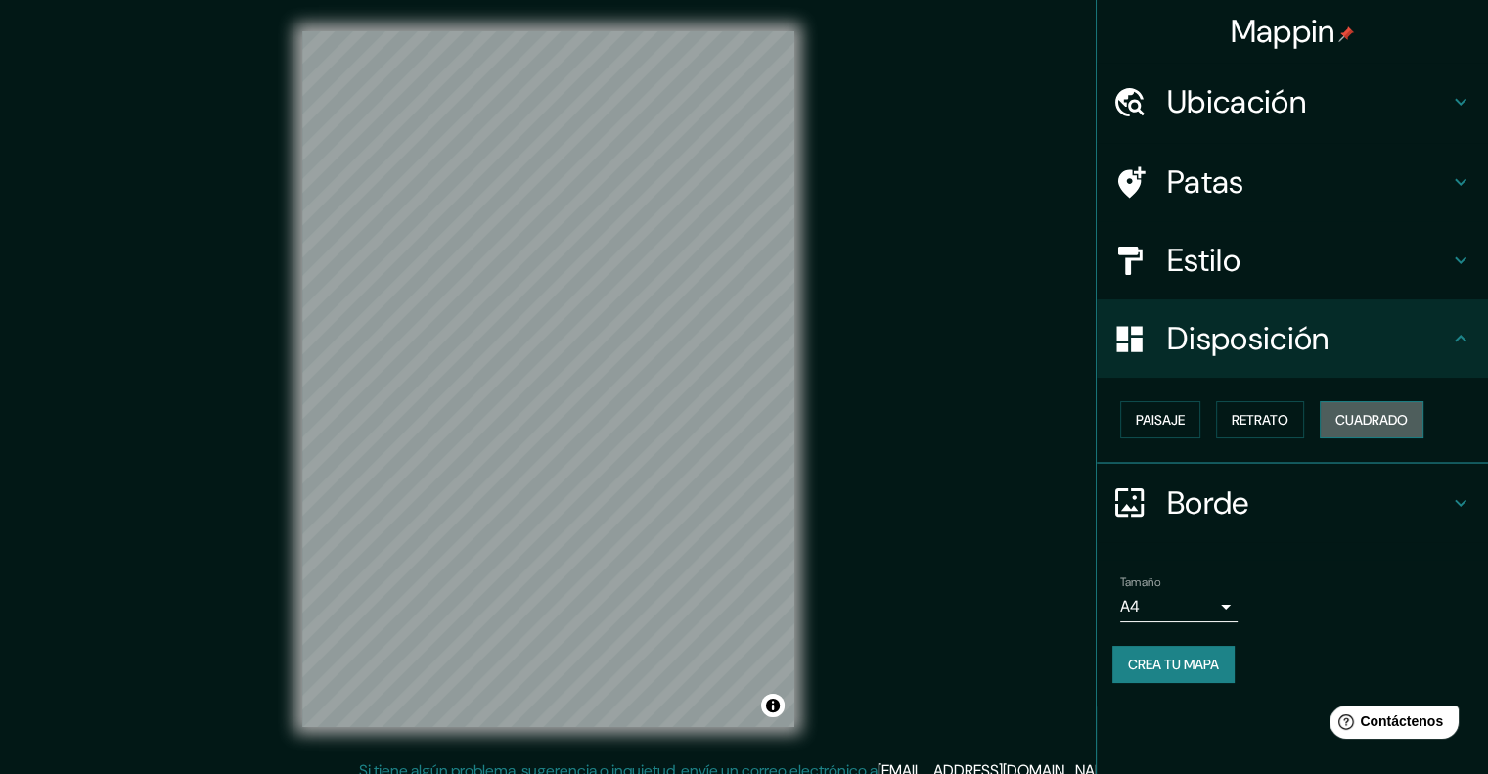
click at [1383, 422] on font "Cuadrado" at bounding box center [1371, 420] width 72 height 18
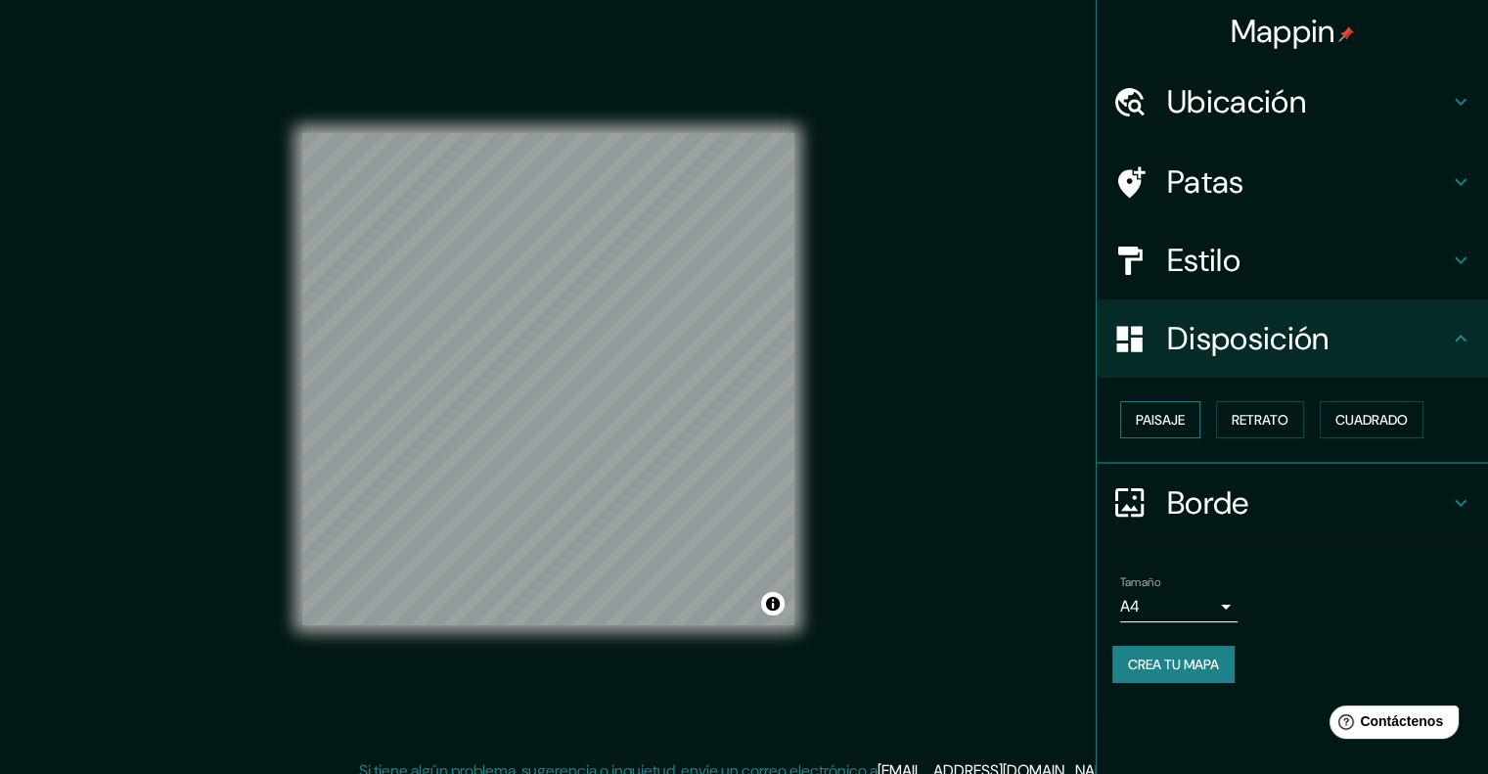
click at [1178, 416] on font "Paisaje" at bounding box center [1160, 420] width 49 height 18
